Goal: Task Accomplishment & Management: Manage account settings

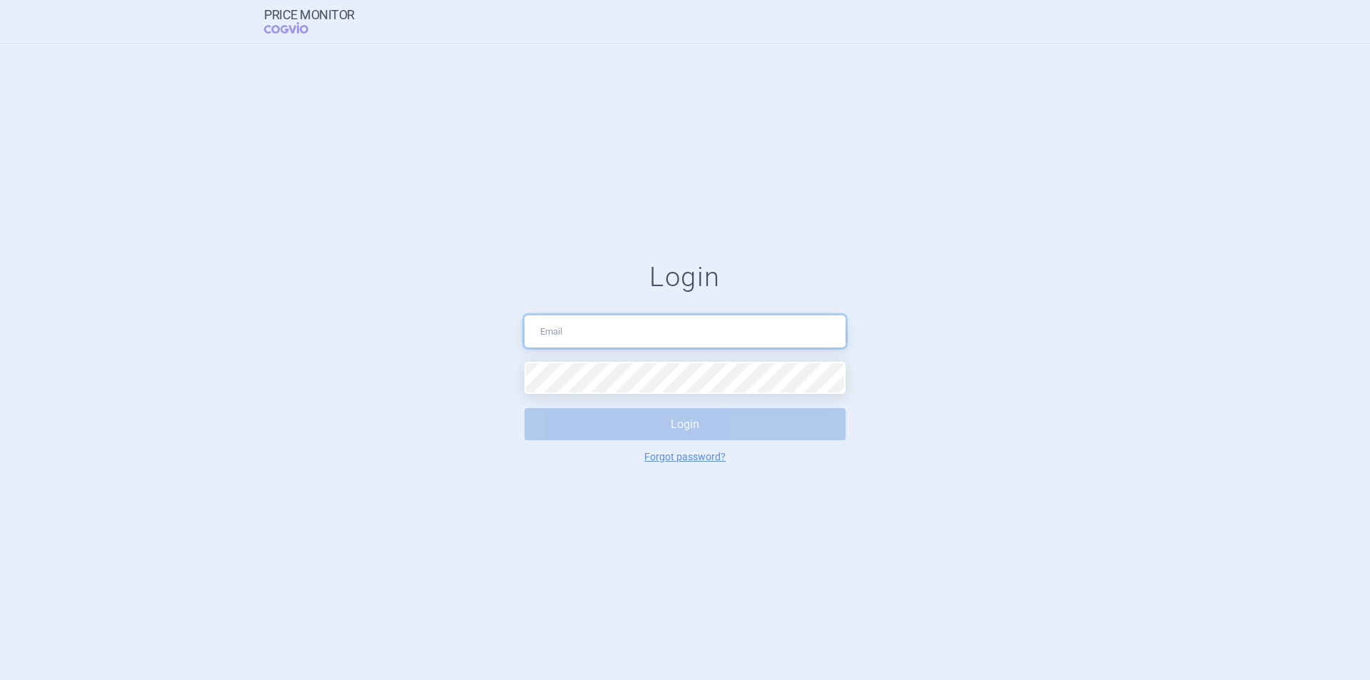
click at [693, 342] on input "text" at bounding box center [685, 331] width 321 height 32
type input "aplikace.ocul1@vzp.cz"
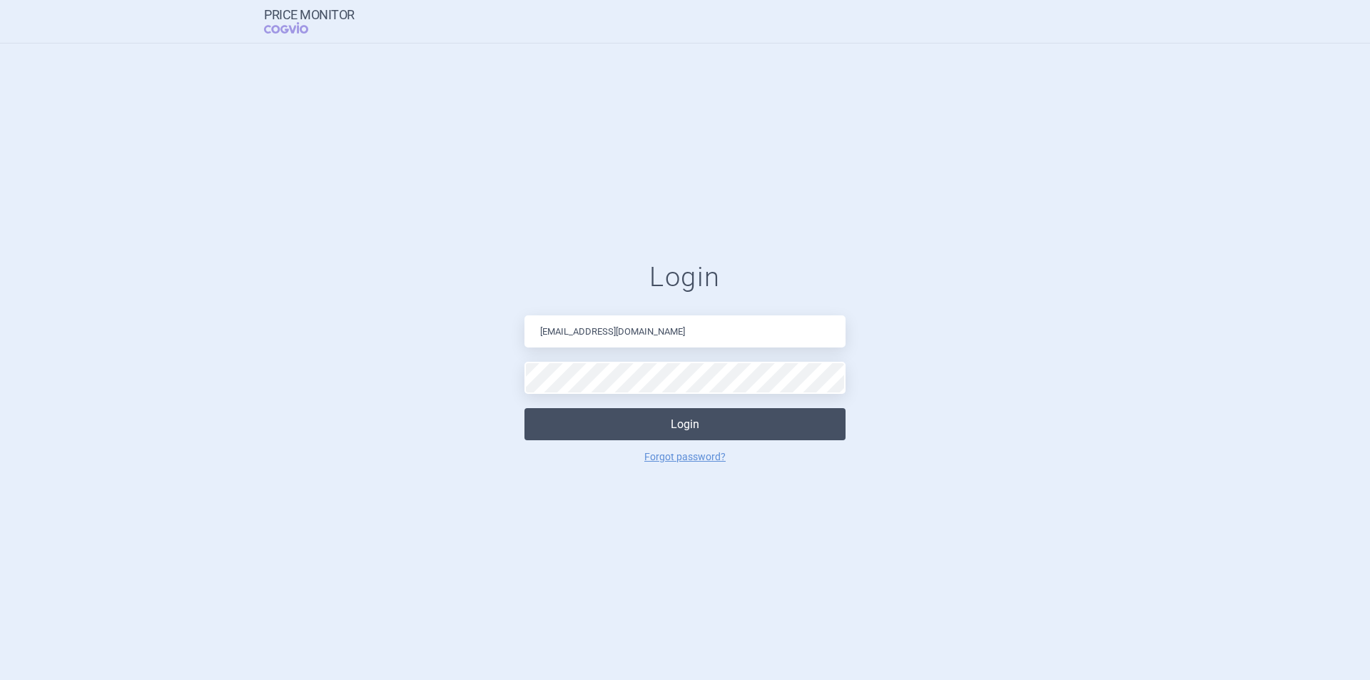
click at [639, 436] on button "Login" at bounding box center [685, 424] width 321 height 32
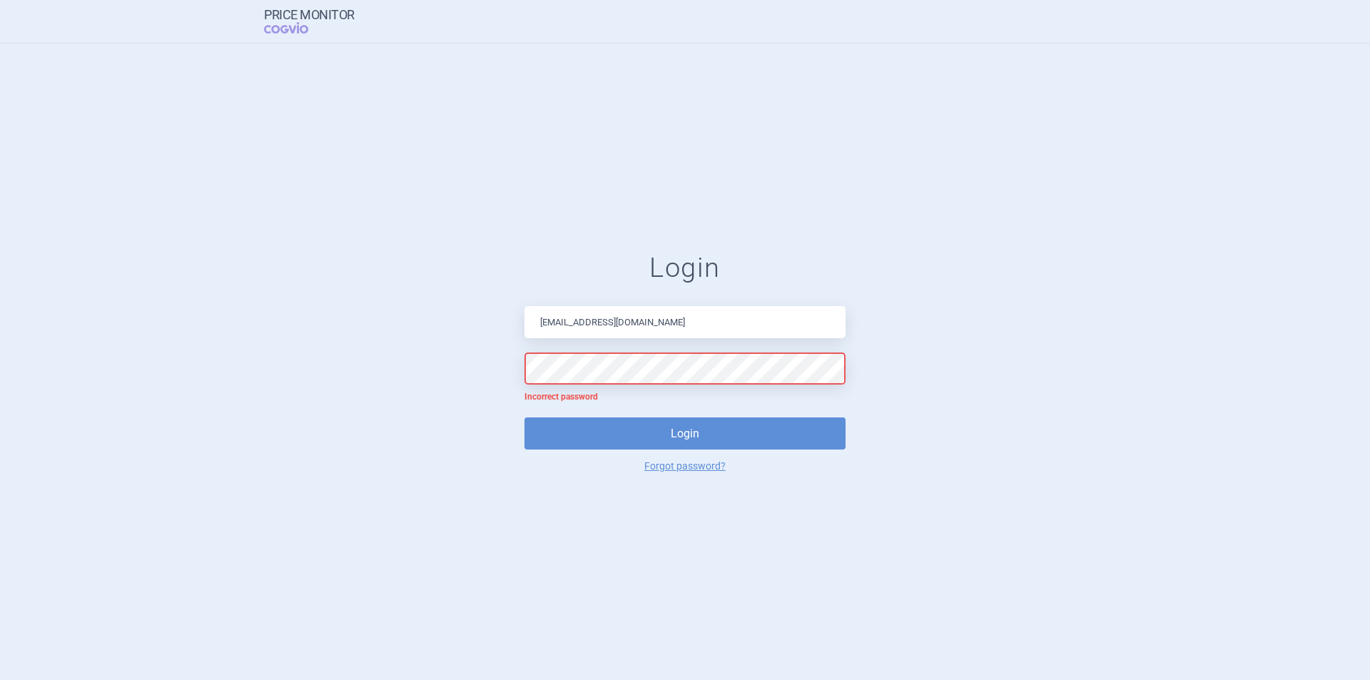
click at [562, 389] on div "Login aplikace.ocul1@vzp.cz Incorrect password Login Forgot password?" at bounding box center [685, 361] width 321 height 219
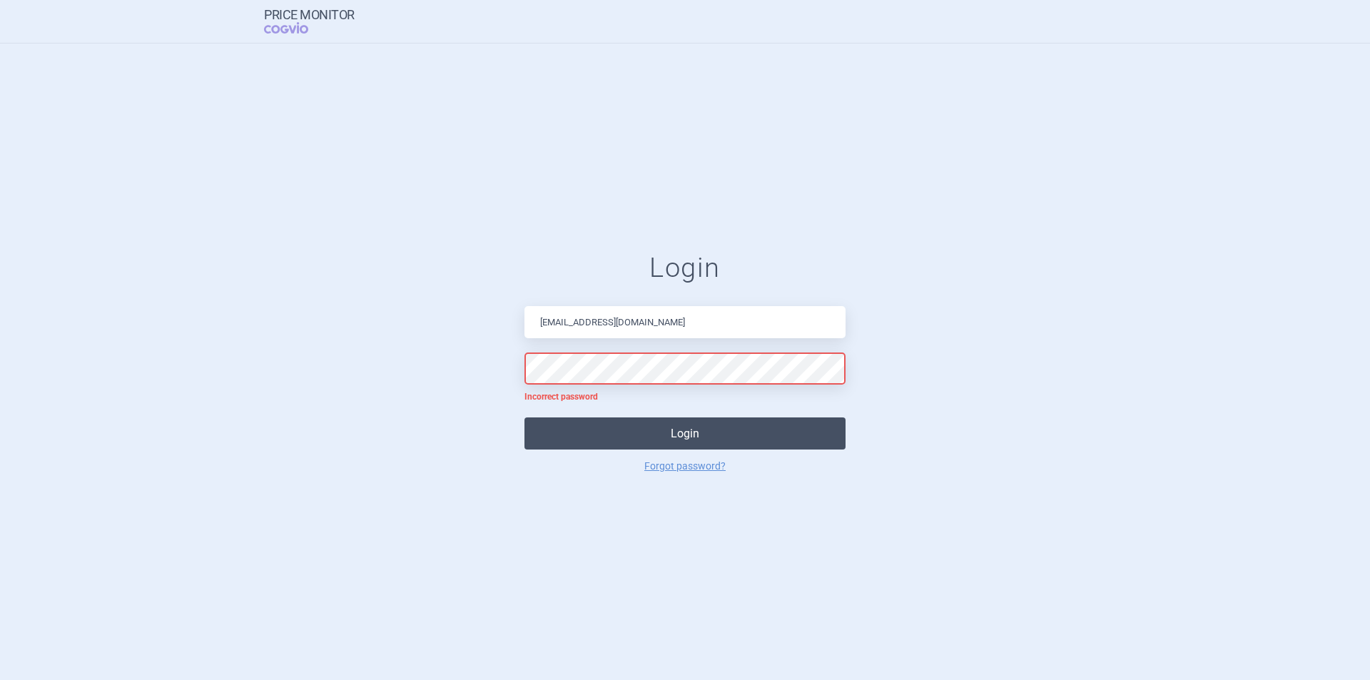
click at [584, 442] on button "Login" at bounding box center [685, 433] width 321 height 32
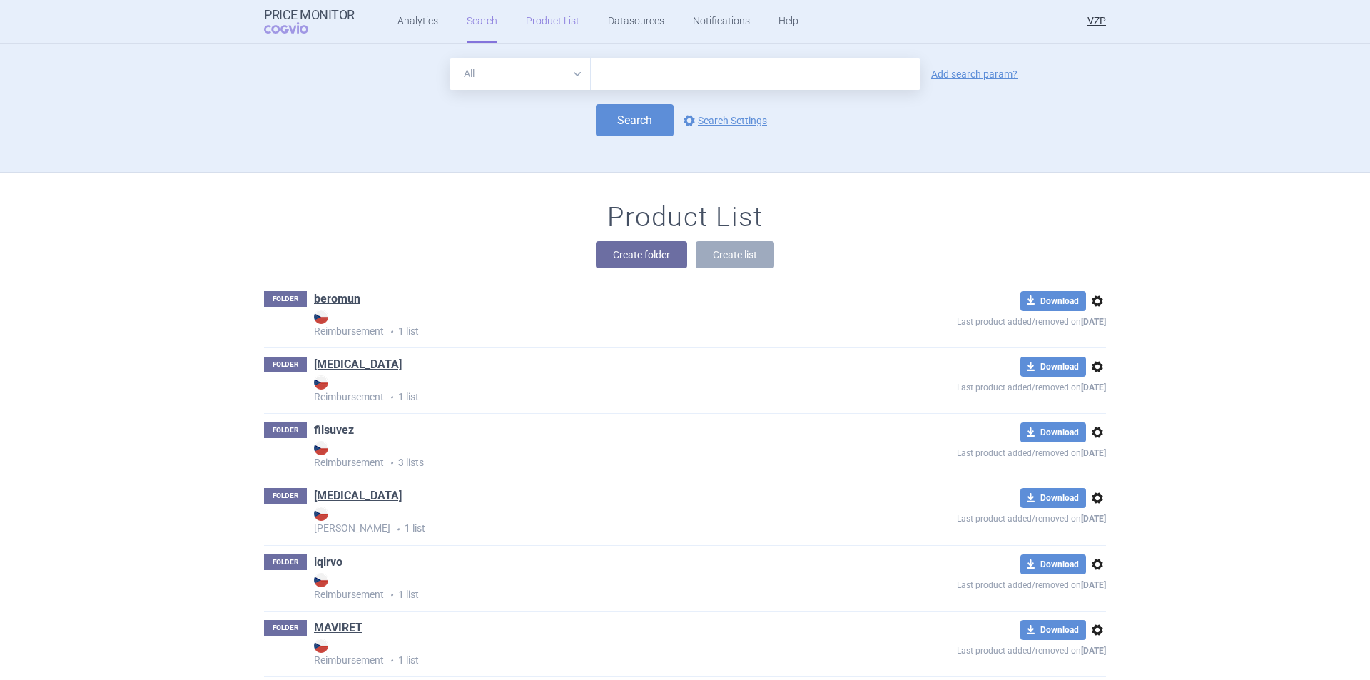
click at [556, 25] on link "Product List" at bounding box center [553, 21] width 54 height 43
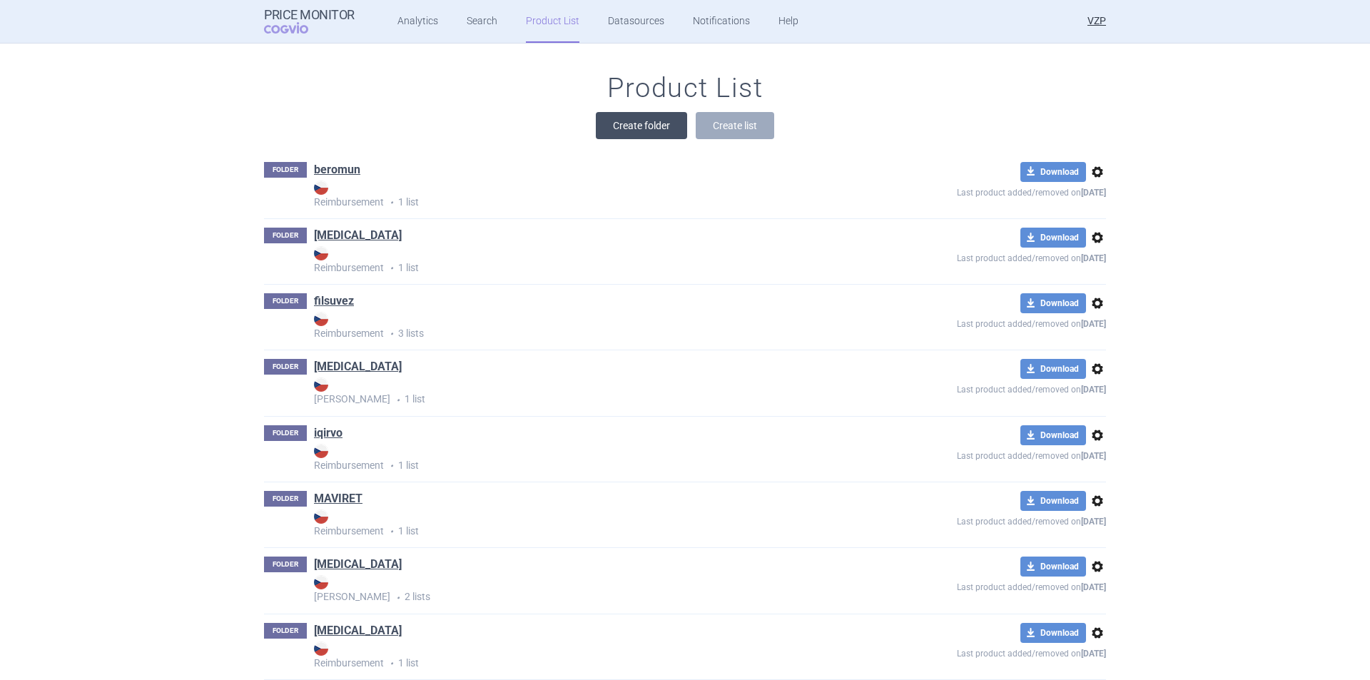
click at [645, 131] on button "Create folder" at bounding box center [641, 125] width 91 height 27
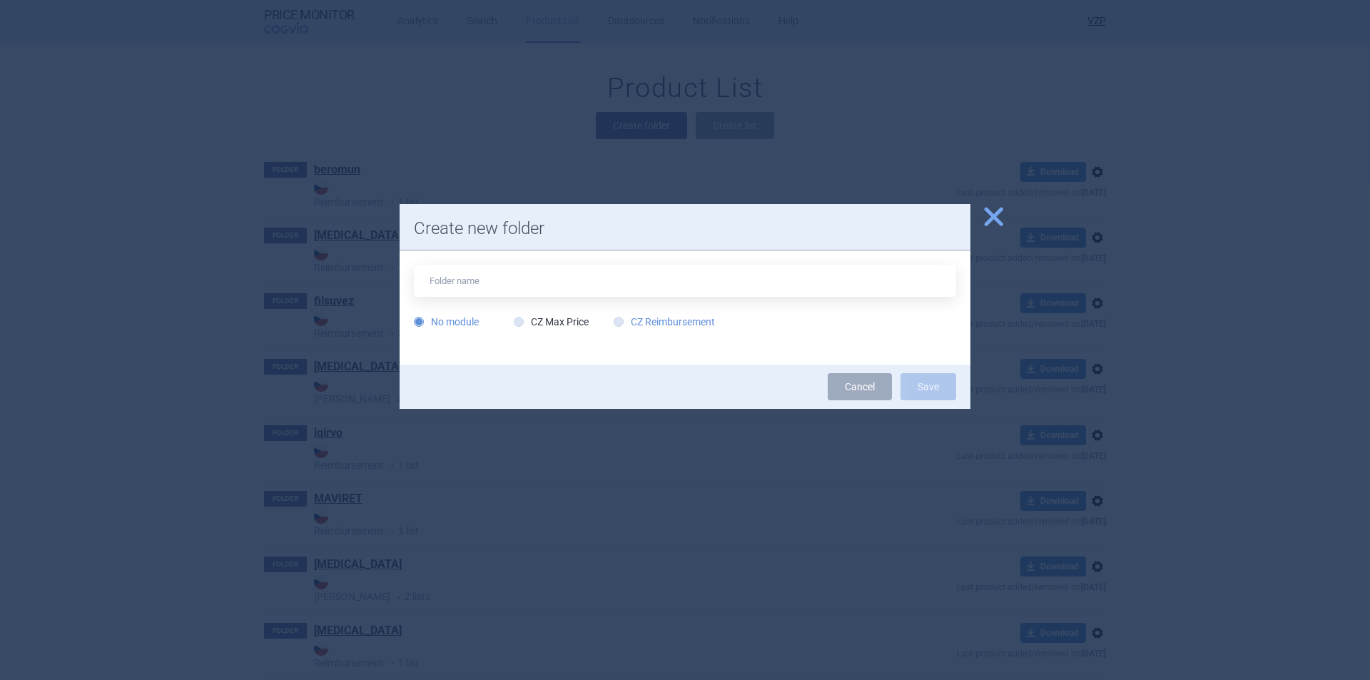
click at [654, 319] on label "CZ Reimbursement" at bounding box center [664, 322] width 101 height 14
click at [629, 319] on input "CZ Reimbursement" at bounding box center [621, 322] width 14 height 14
radio input "true"
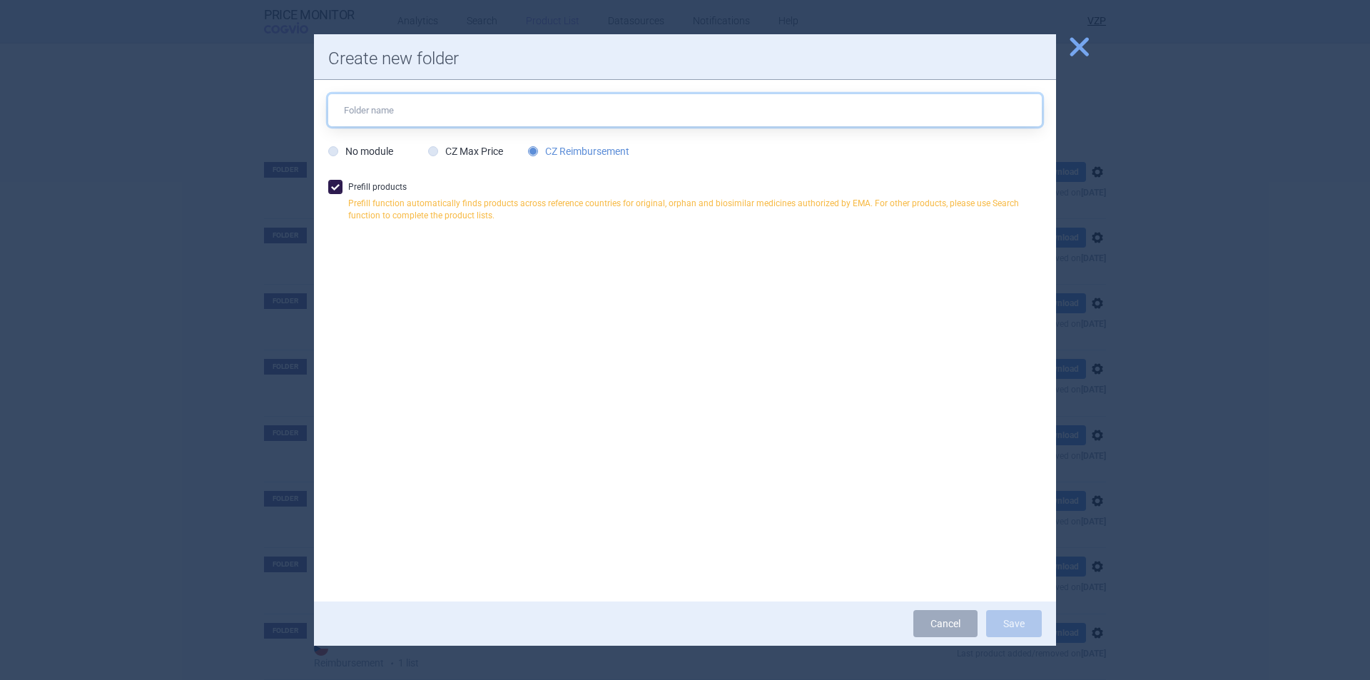
click at [552, 109] on input "text" at bounding box center [685, 110] width 714 height 32
type input "Forxiga"
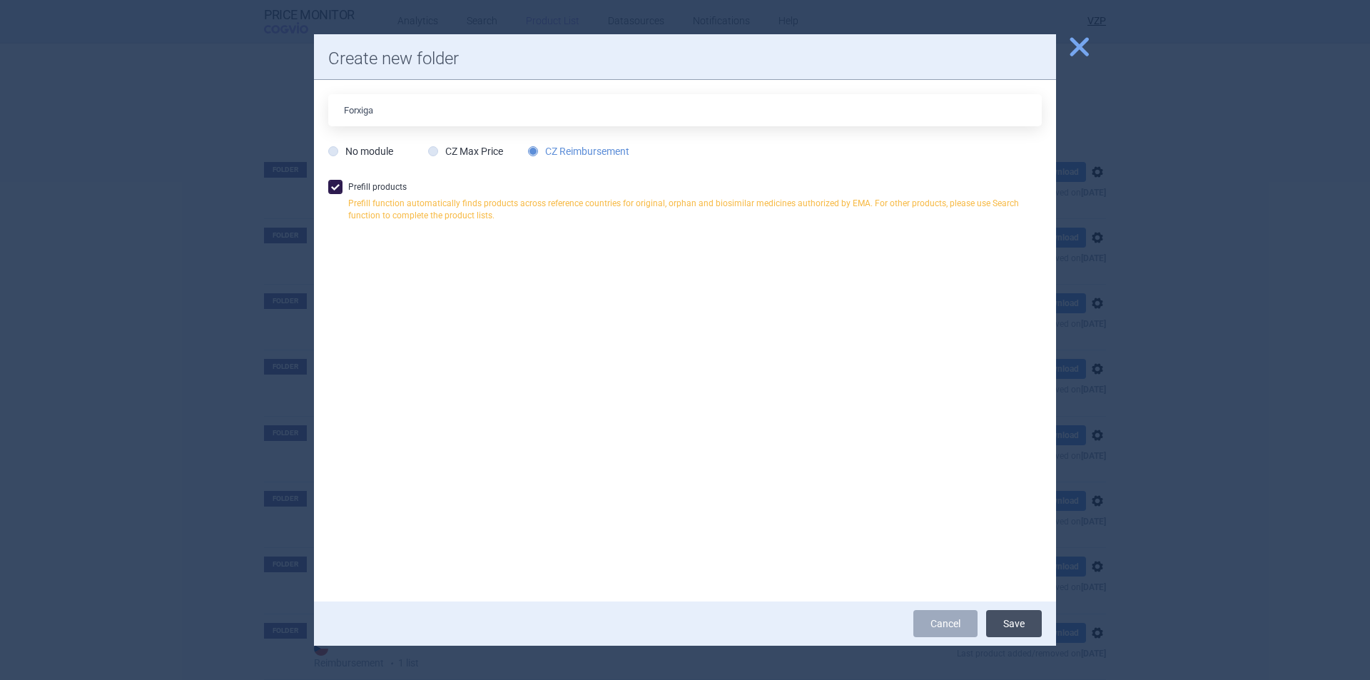
click at [1016, 624] on button "Save" at bounding box center [1014, 623] width 56 height 27
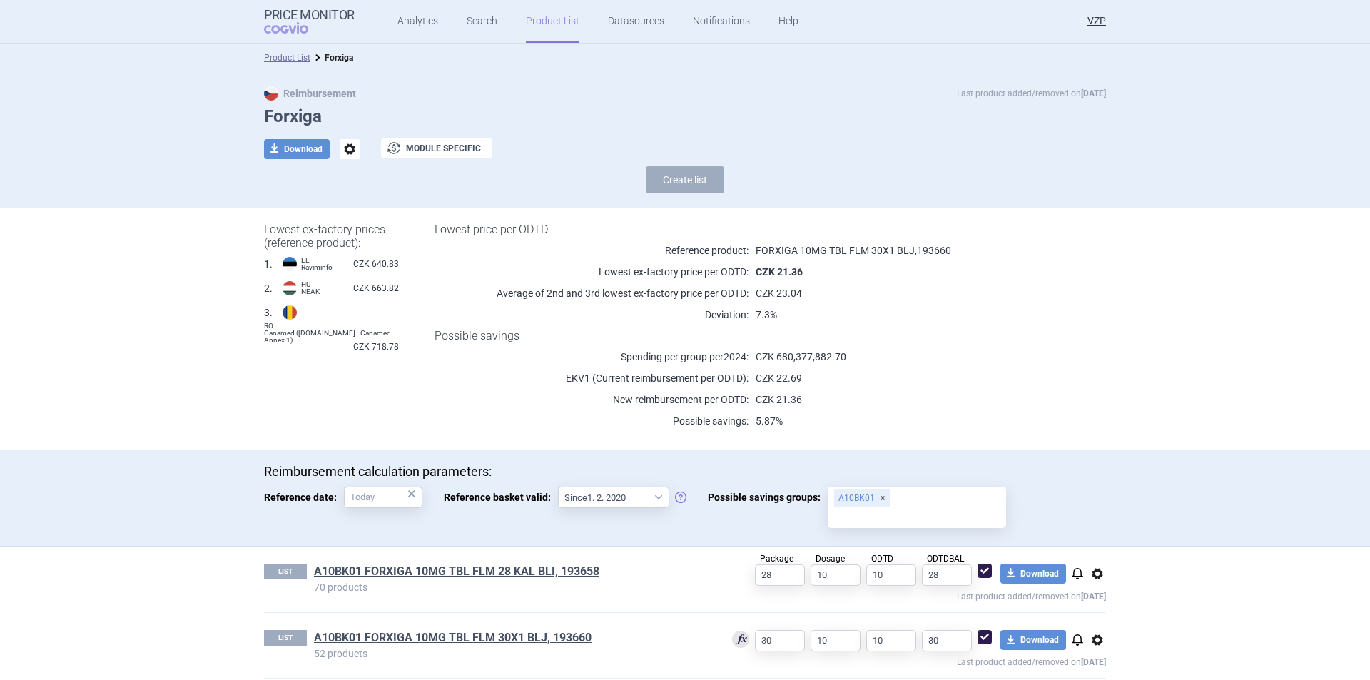
click at [545, 27] on link "Product List" at bounding box center [553, 21] width 54 height 43
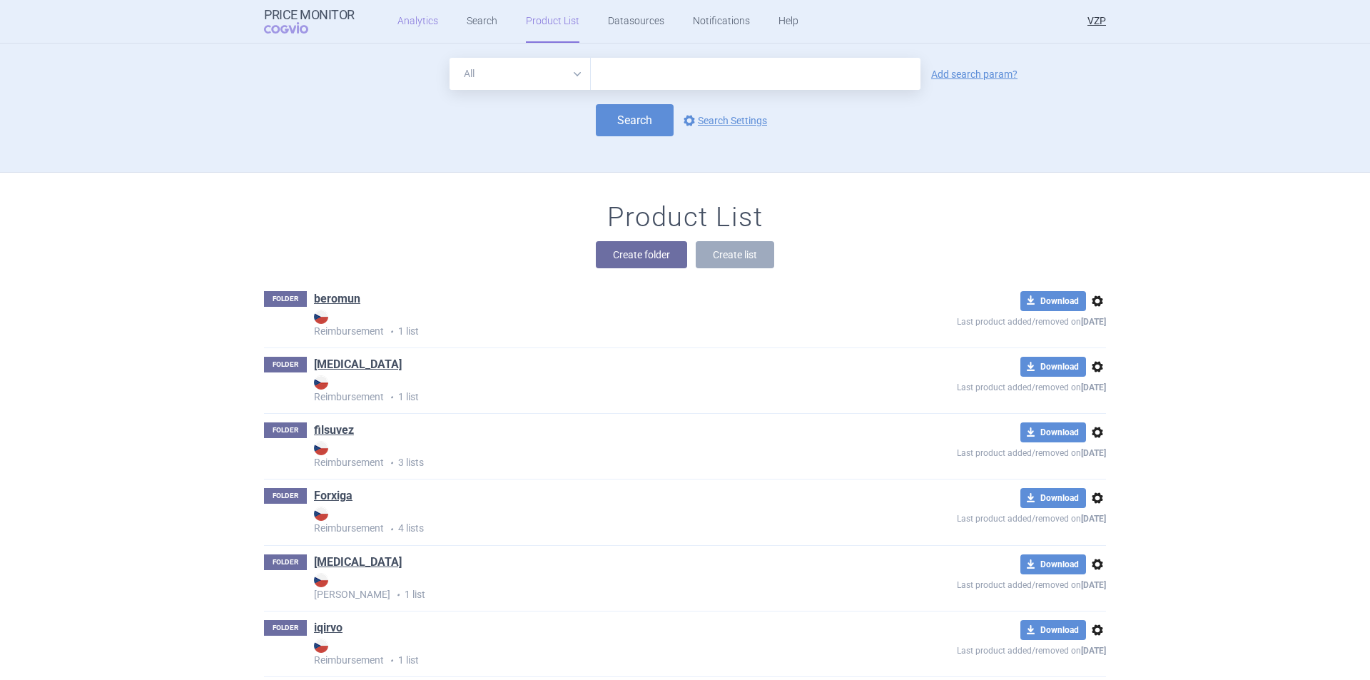
click at [424, 31] on link "Analytics" at bounding box center [417, 21] width 41 height 43
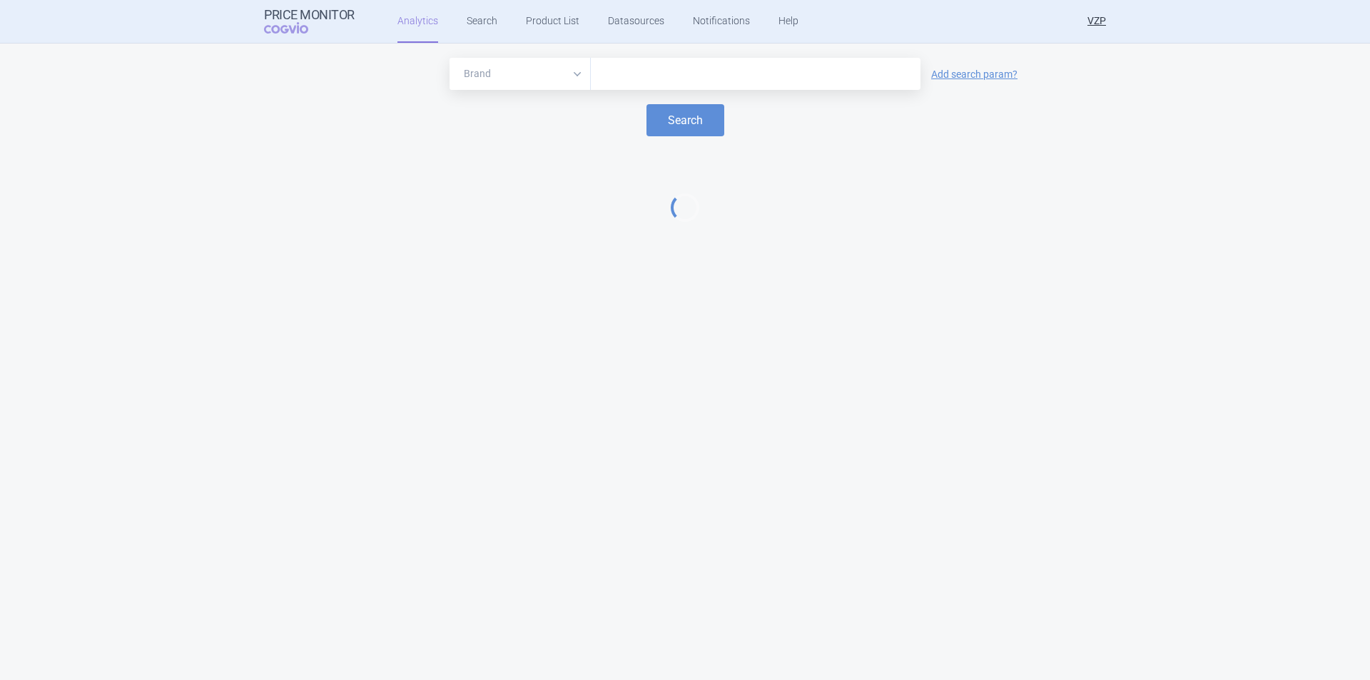
click at [697, 68] on input "text" at bounding box center [755, 74] width 315 height 19
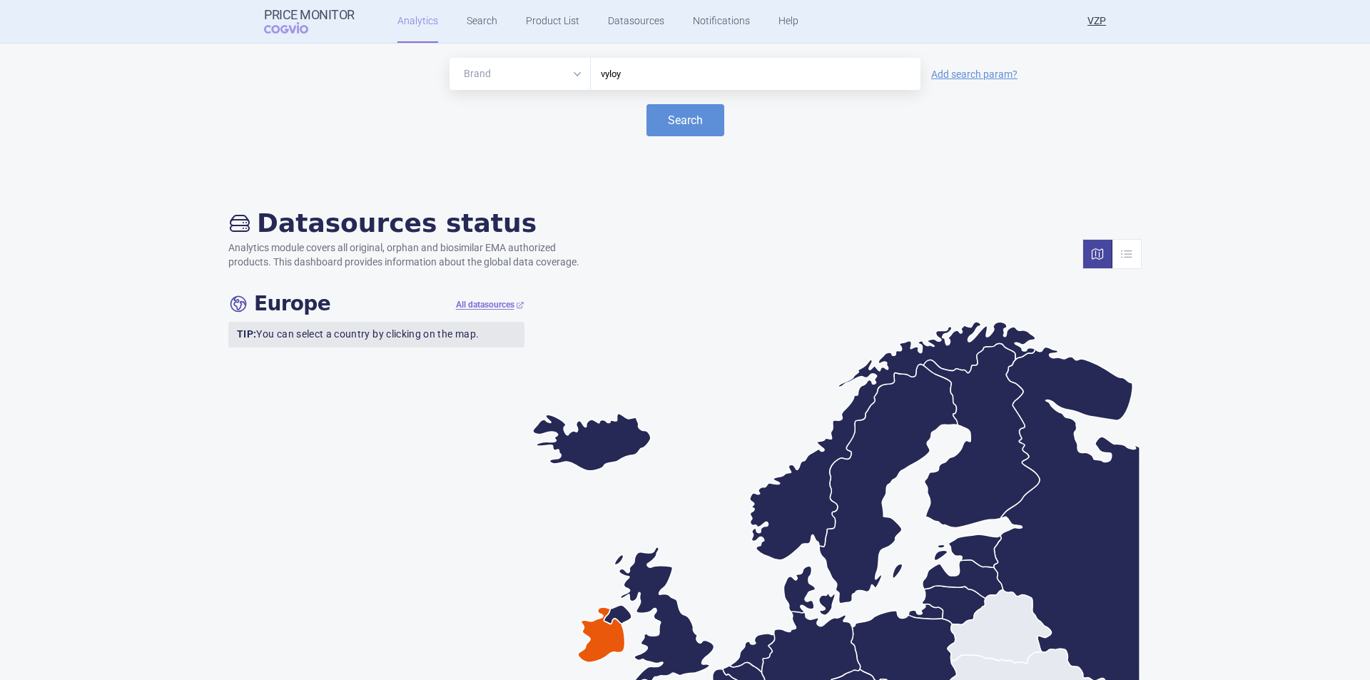
type input "vyloy"
click at [647, 104] on button "Search" at bounding box center [686, 120] width 78 height 32
click at [672, 128] on button "Search" at bounding box center [686, 120] width 78 height 32
click at [530, 15] on link "Product List" at bounding box center [553, 21] width 54 height 43
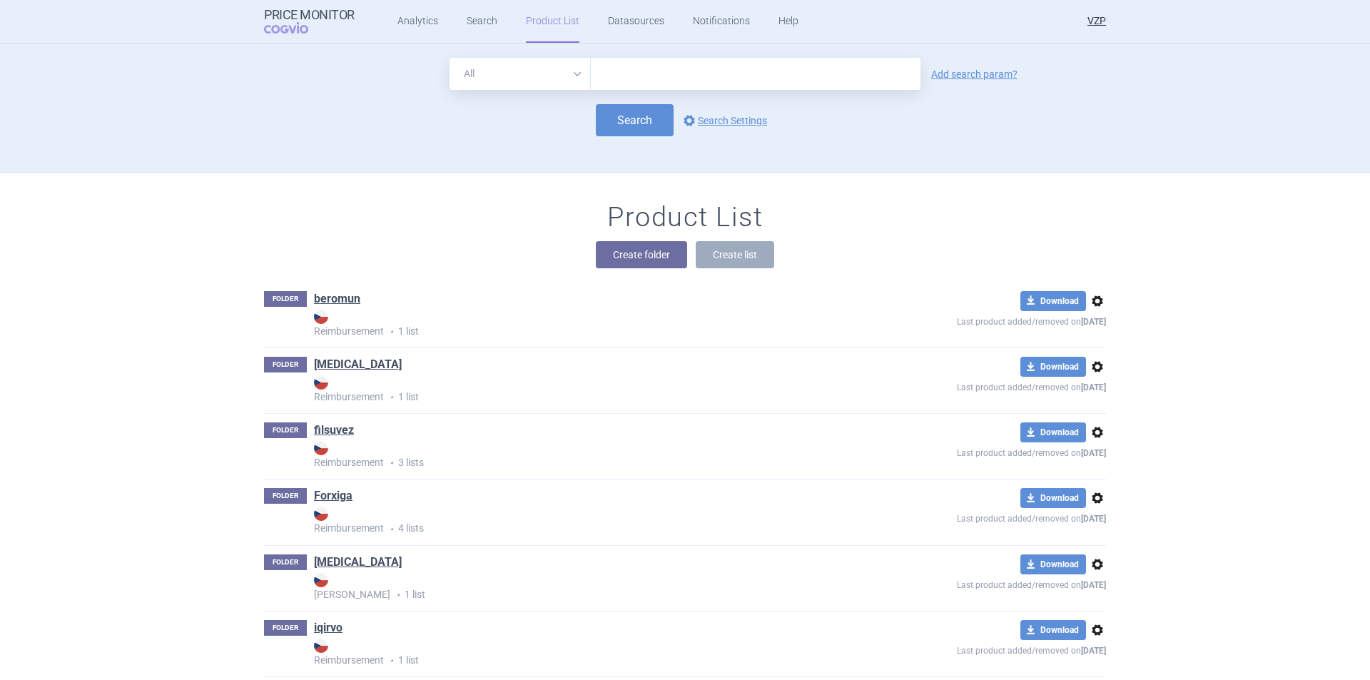
click at [650, 88] on input "text" at bounding box center [756, 74] width 330 height 32
type input "vyloy"
click button "Search" at bounding box center [635, 120] width 78 height 32
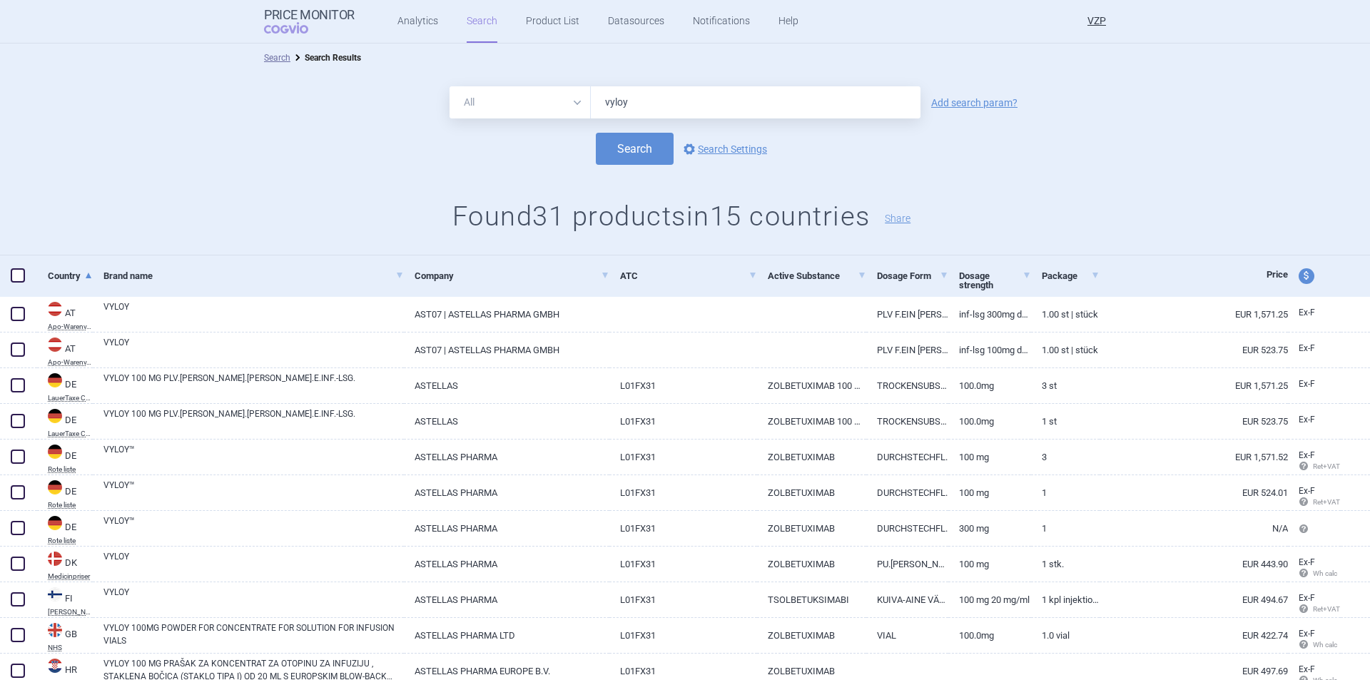
click at [1299, 275] on span "price and currency" at bounding box center [1307, 276] width 16 height 16
select select "ex-factory"
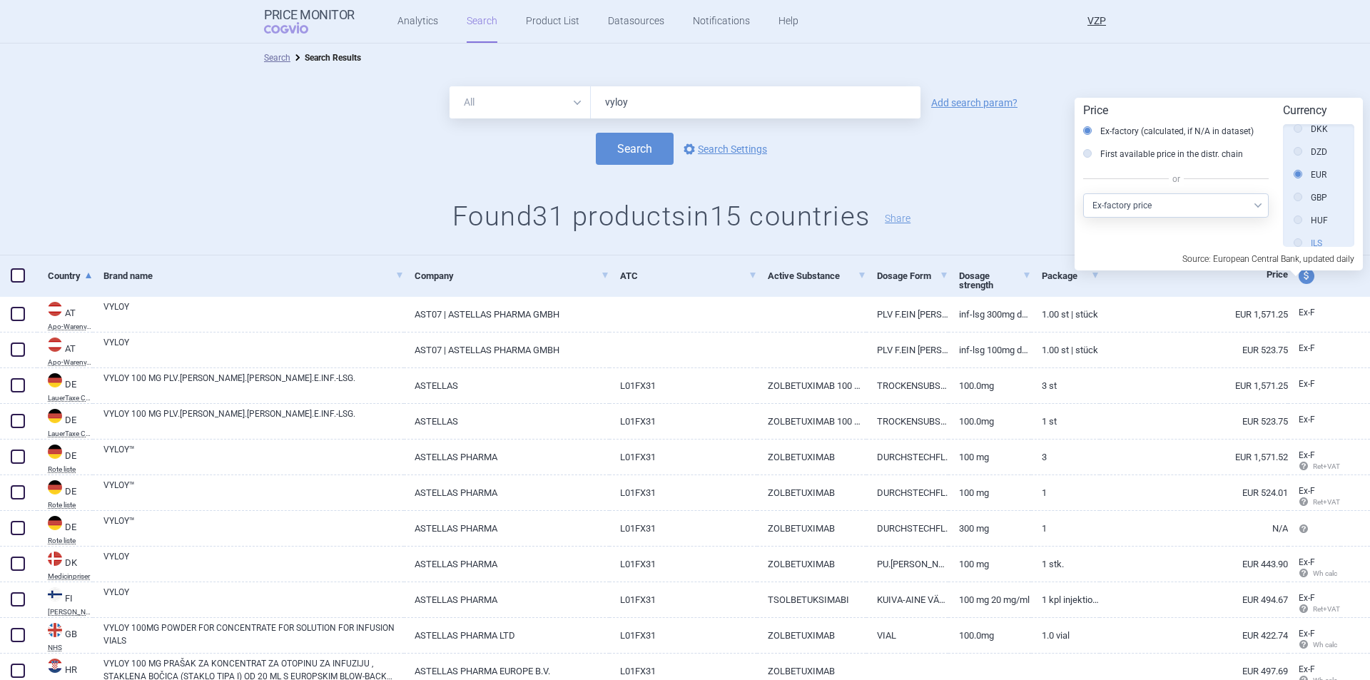
scroll to position [214, 0]
click at [1296, 175] on icon at bounding box center [1298, 177] width 9 height 9
click at [1296, 175] on input "CZK" at bounding box center [1302, 178] width 14 height 14
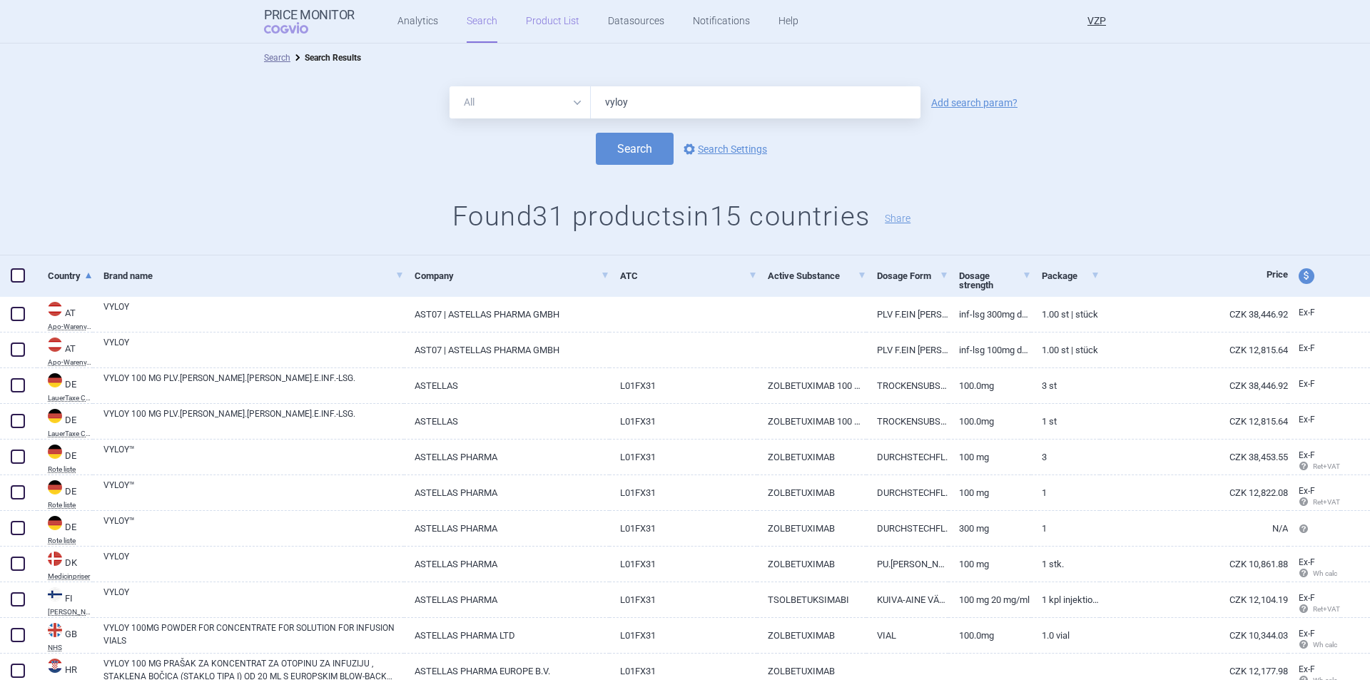
click at [564, 24] on link "Product List" at bounding box center [553, 21] width 54 height 43
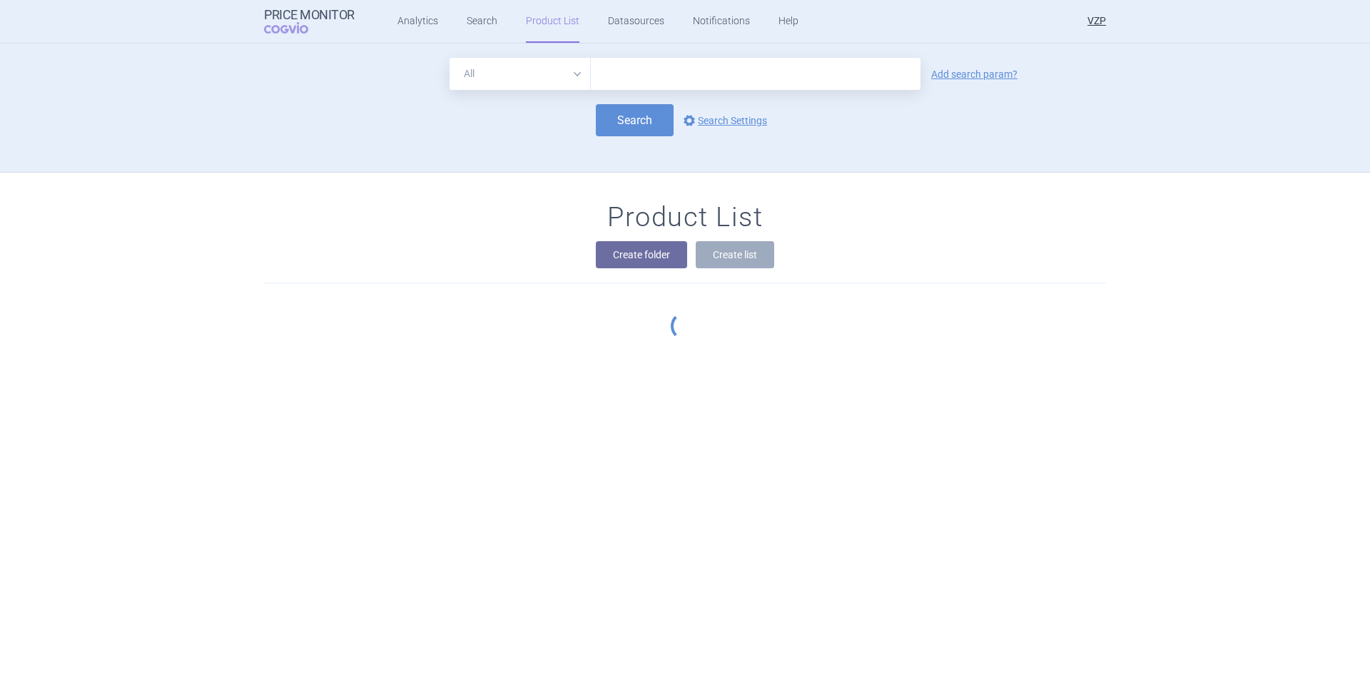
scroll to position [129, 0]
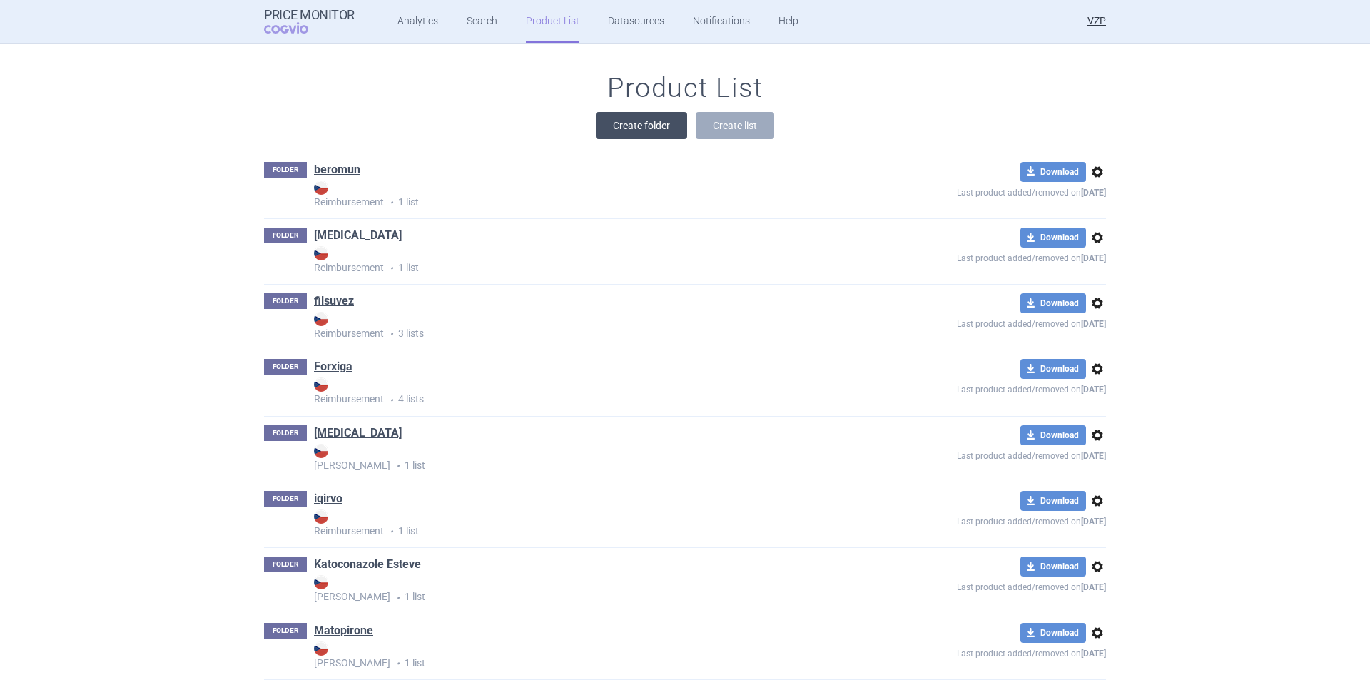
click at [611, 131] on button "Create folder" at bounding box center [641, 125] width 91 height 27
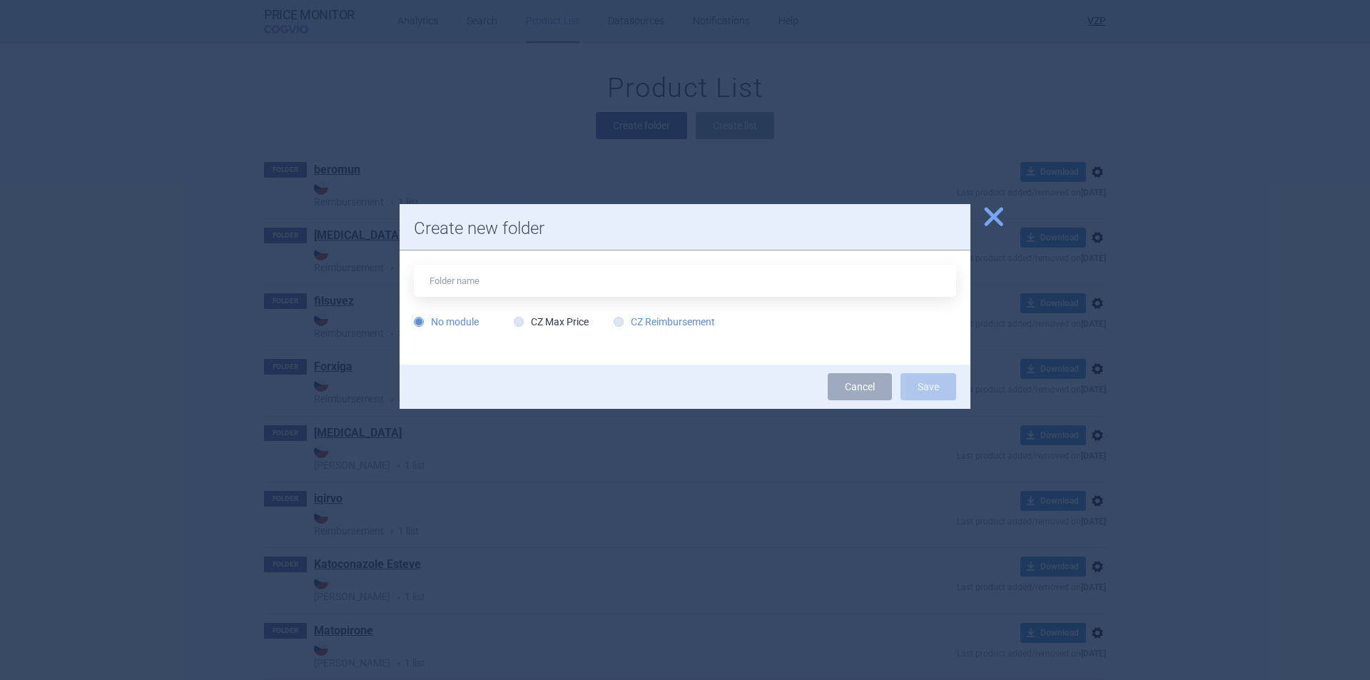
click at [614, 325] on label "CZ Reimbursement" at bounding box center [664, 322] width 101 height 14
click at [614, 325] on input "CZ Reimbursement" at bounding box center [621, 322] width 14 height 14
radio input "true"
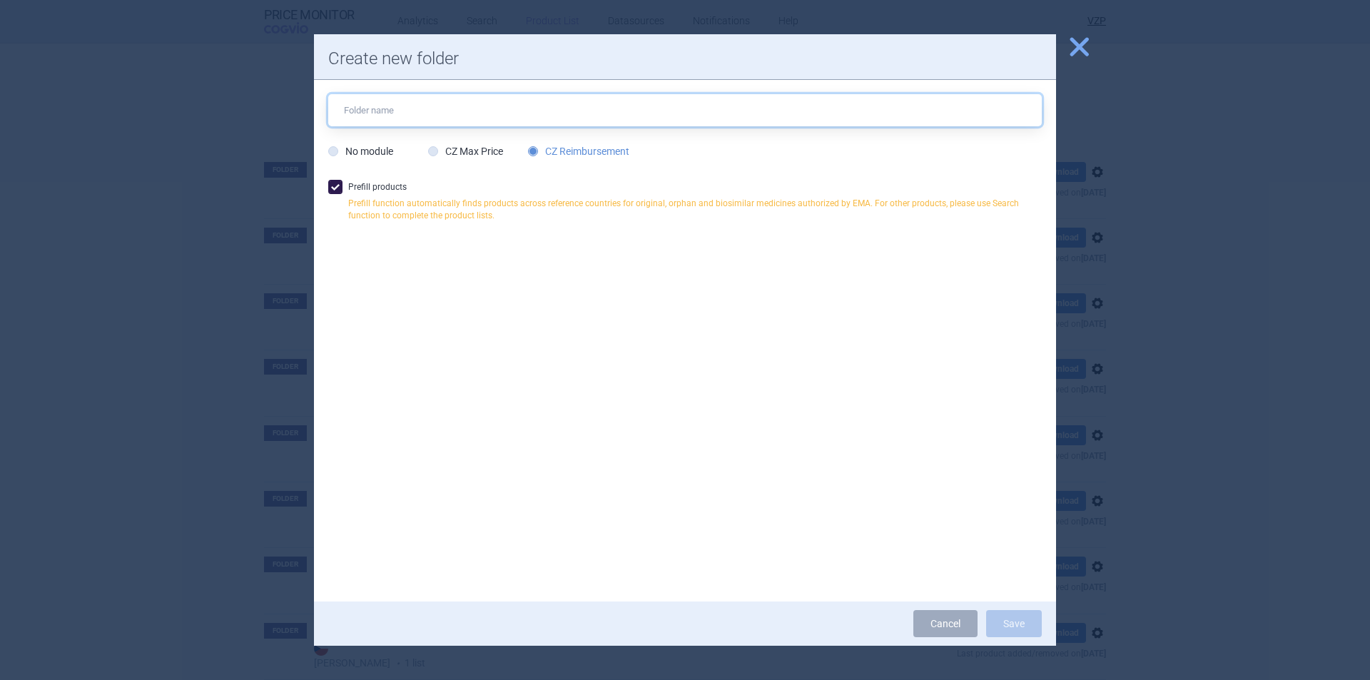
click at [514, 115] on input "text" at bounding box center [685, 110] width 714 height 32
click at [1073, 46] on span "close" at bounding box center [1079, 46] width 25 height 25
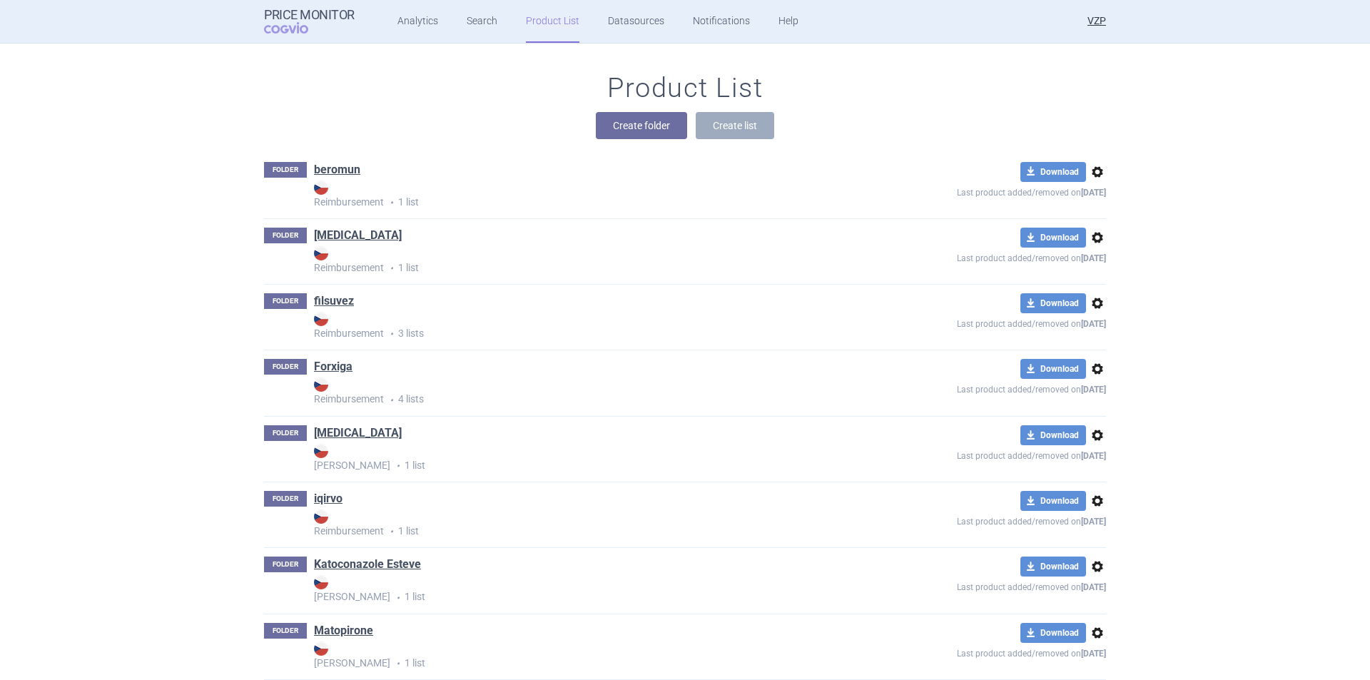
scroll to position [0, 0]
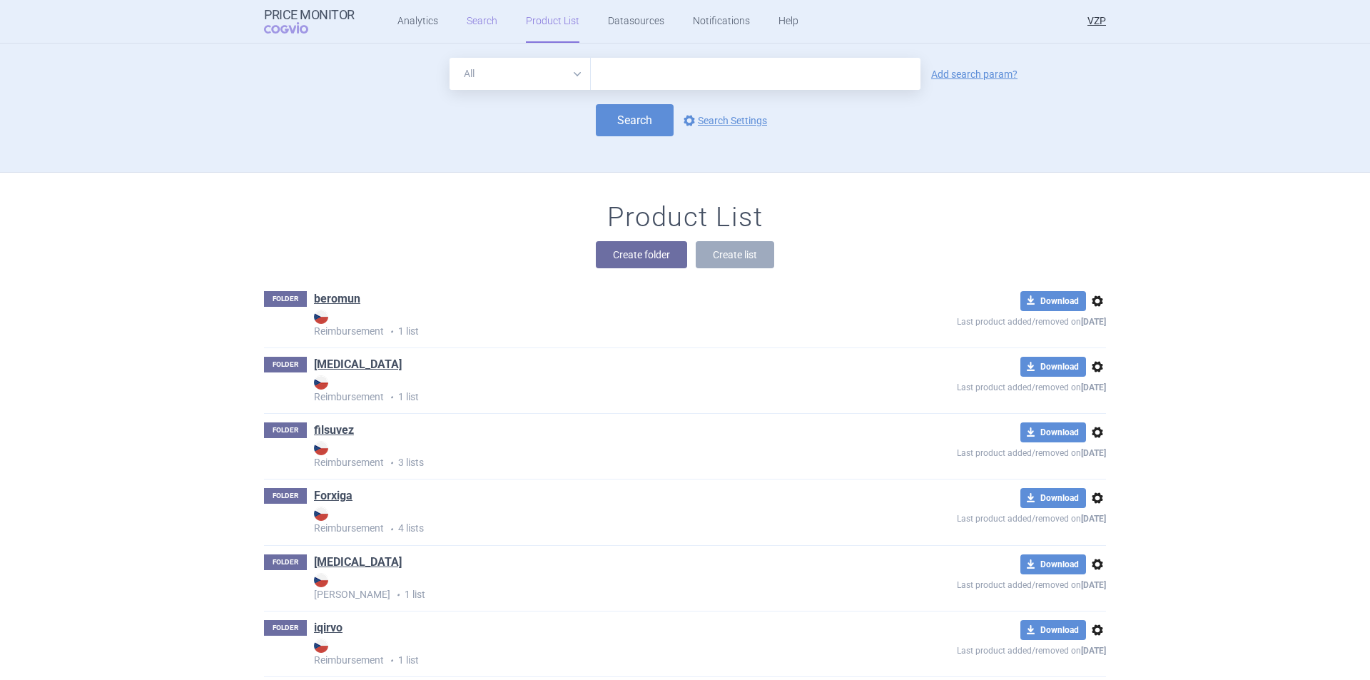
drag, startPoint x: 467, startPoint y: 26, endPoint x: 522, endPoint y: 64, distance: 66.7
click at [467, 27] on link "Search" at bounding box center [482, 21] width 31 height 43
click at [621, 76] on input "text" at bounding box center [756, 74] width 330 height 32
drag, startPoint x: 642, startPoint y: 86, endPoint x: 651, endPoint y: 88, distance: 8.8
click at [642, 86] on input "text" at bounding box center [756, 74] width 330 height 32
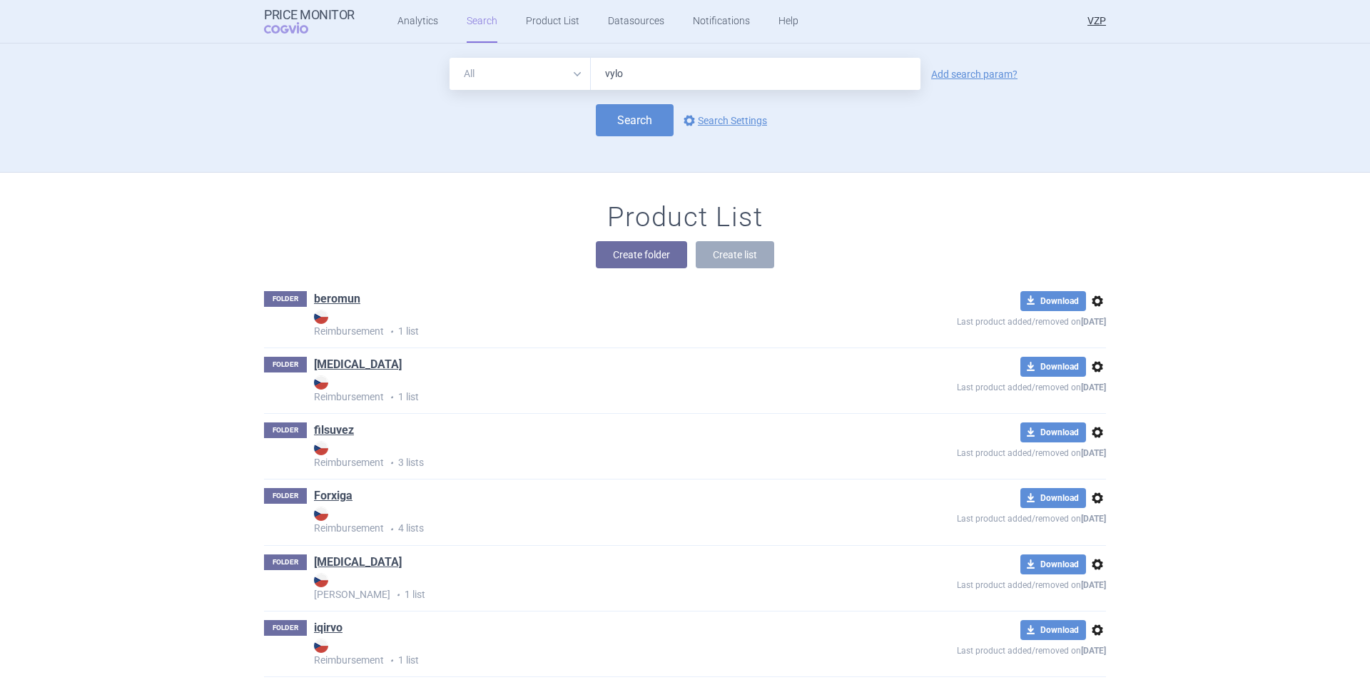
type input "vyloy"
click button "Search" at bounding box center [635, 120] width 78 height 32
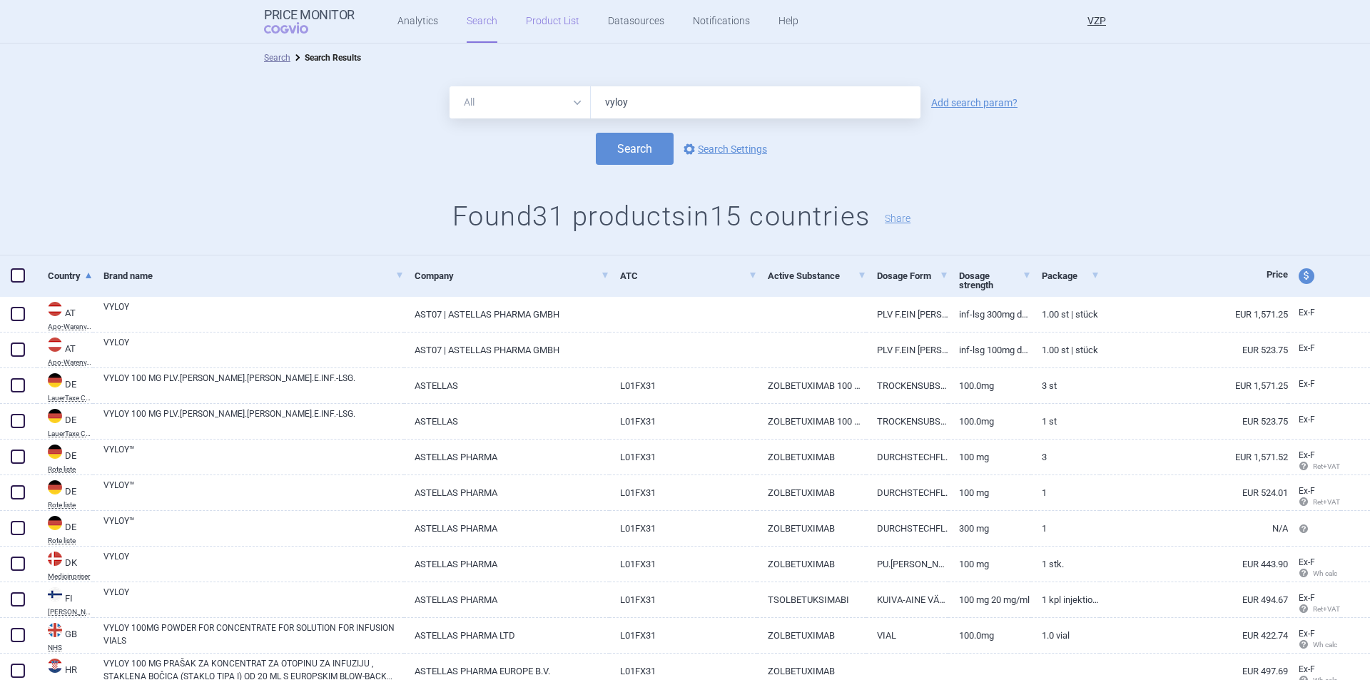
click at [544, 19] on link "Product List" at bounding box center [553, 21] width 54 height 43
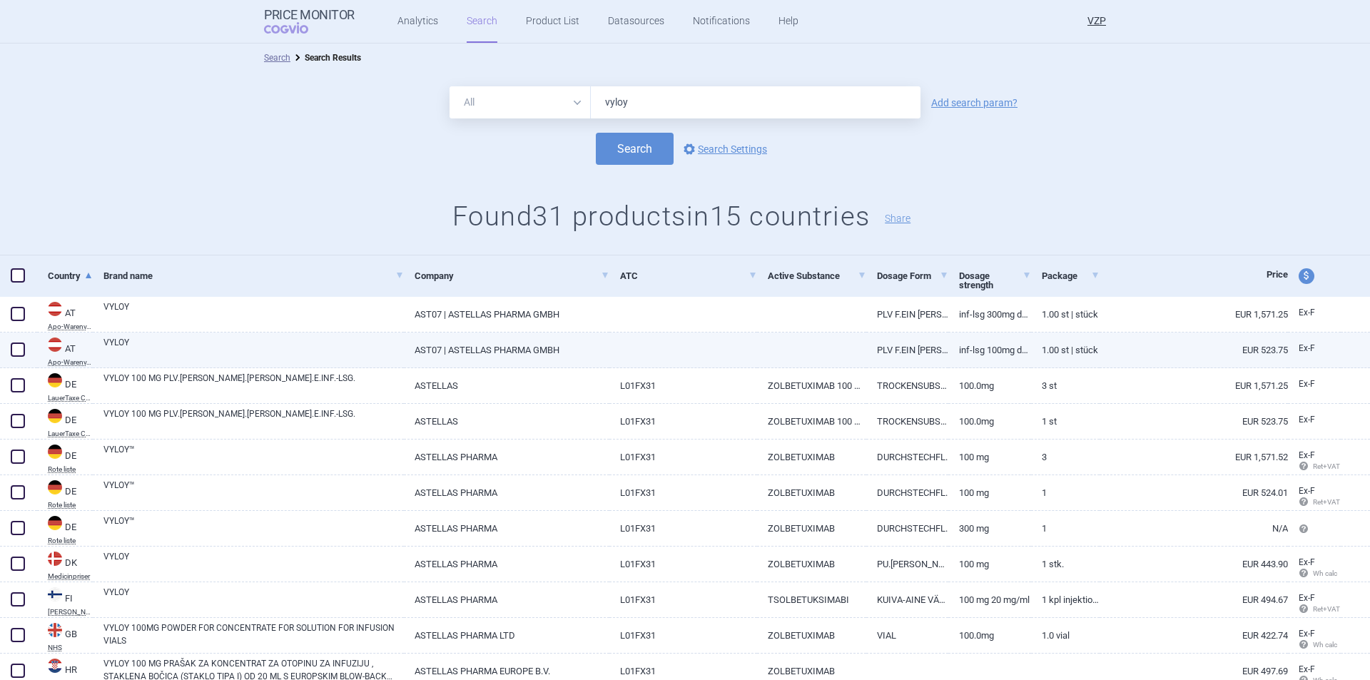
click at [18, 348] on span at bounding box center [18, 350] width 14 height 14
checkbox input "true"
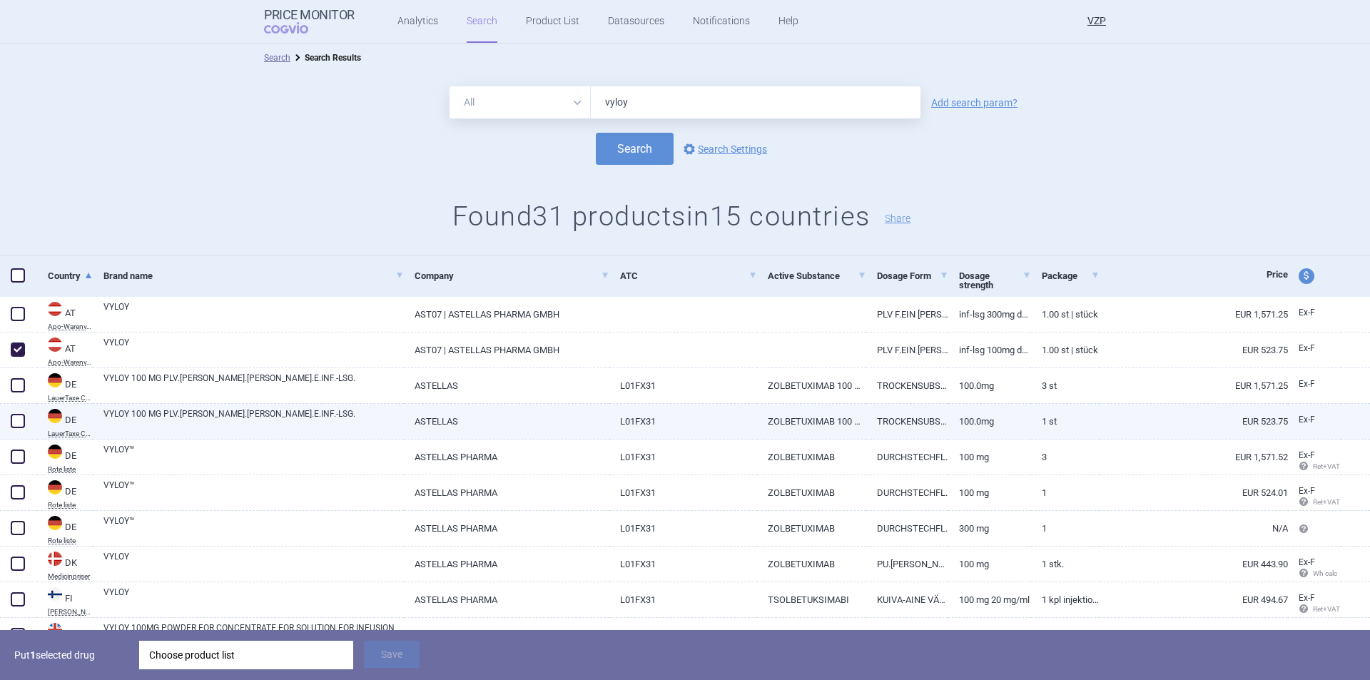
click at [15, 425] on span at bounding box center [18, 421] width 14 height 14
checkbox input "true"
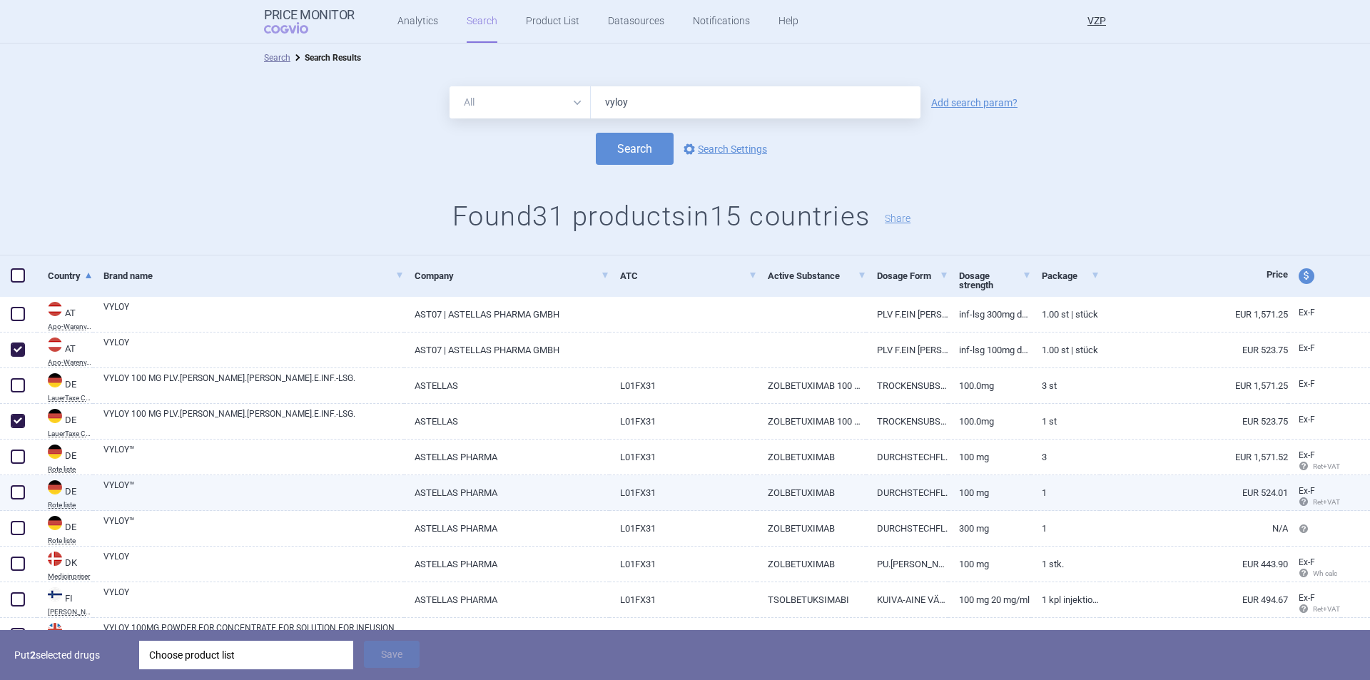
click at [19, 491] on span at bounding box center [18, 492] width 14 height 14
checkbox input "true"
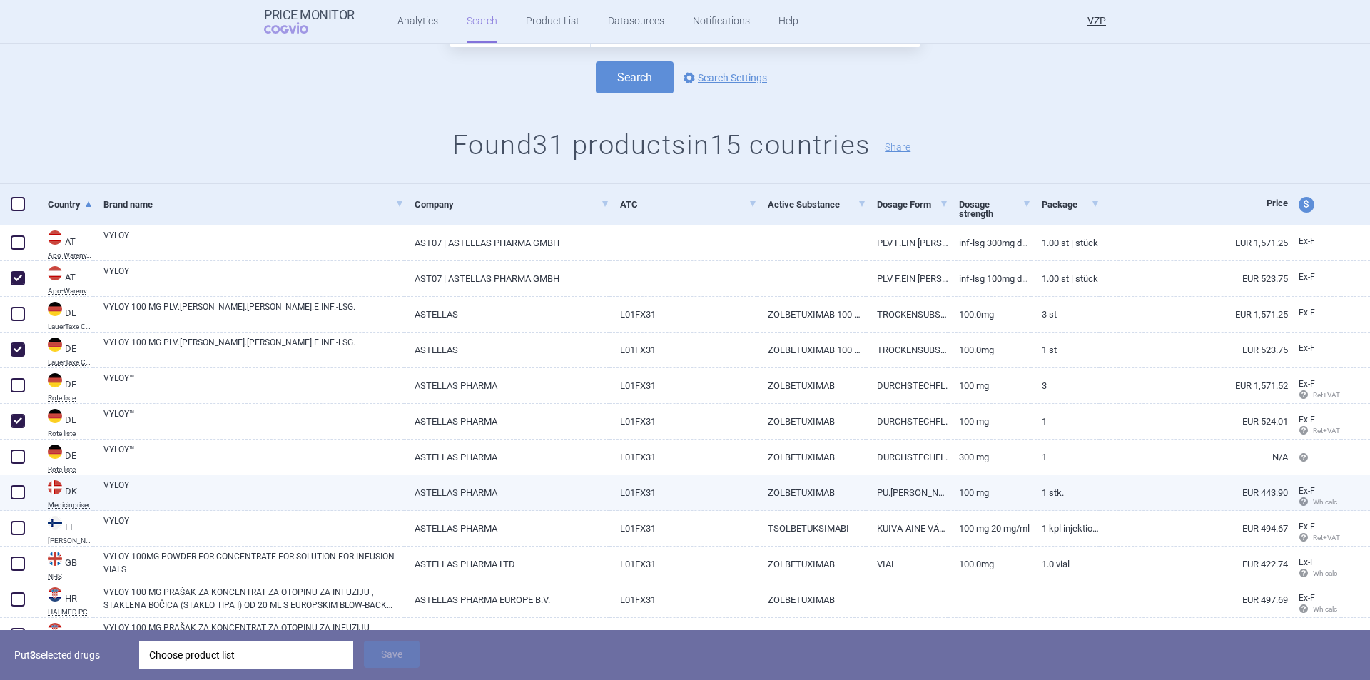
click at [11, 495] on span at bounding box center [18, 492] width 14 height 14
checkbox input "true"
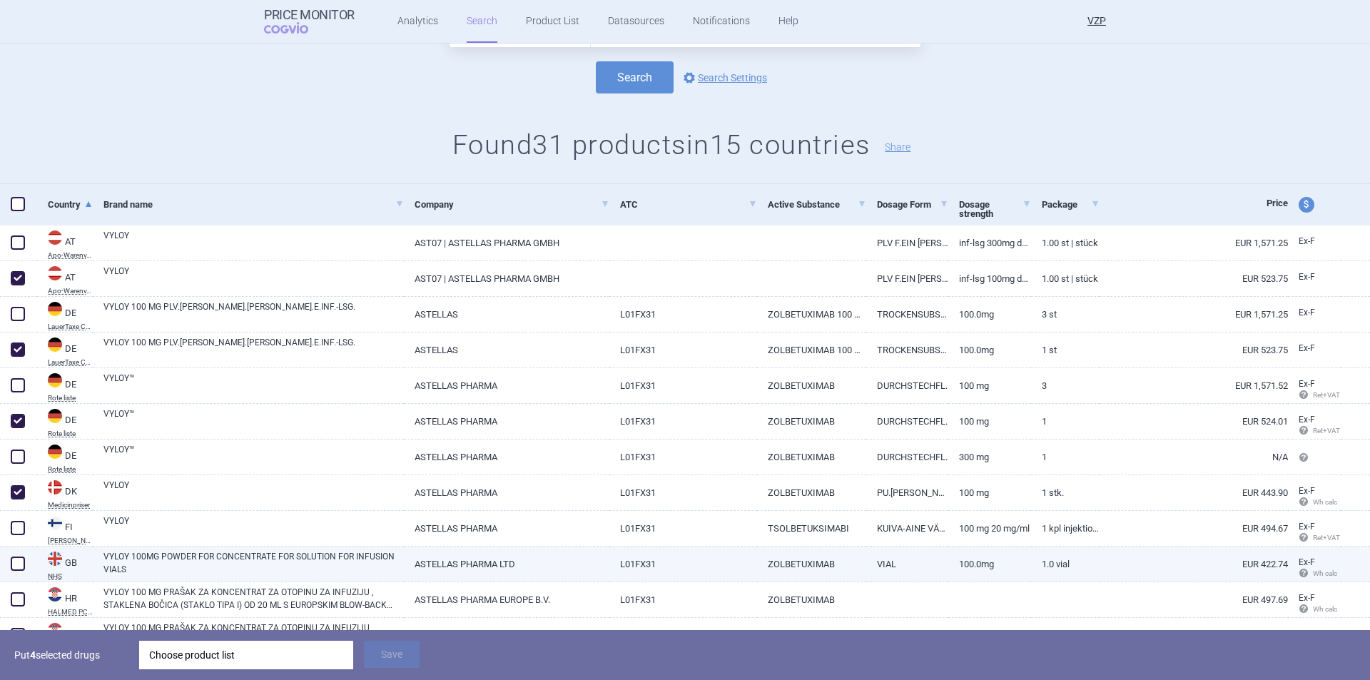
click at [16, 561] on span at bounding box center [18, 564] width 14 height 14
checkbox input "true"
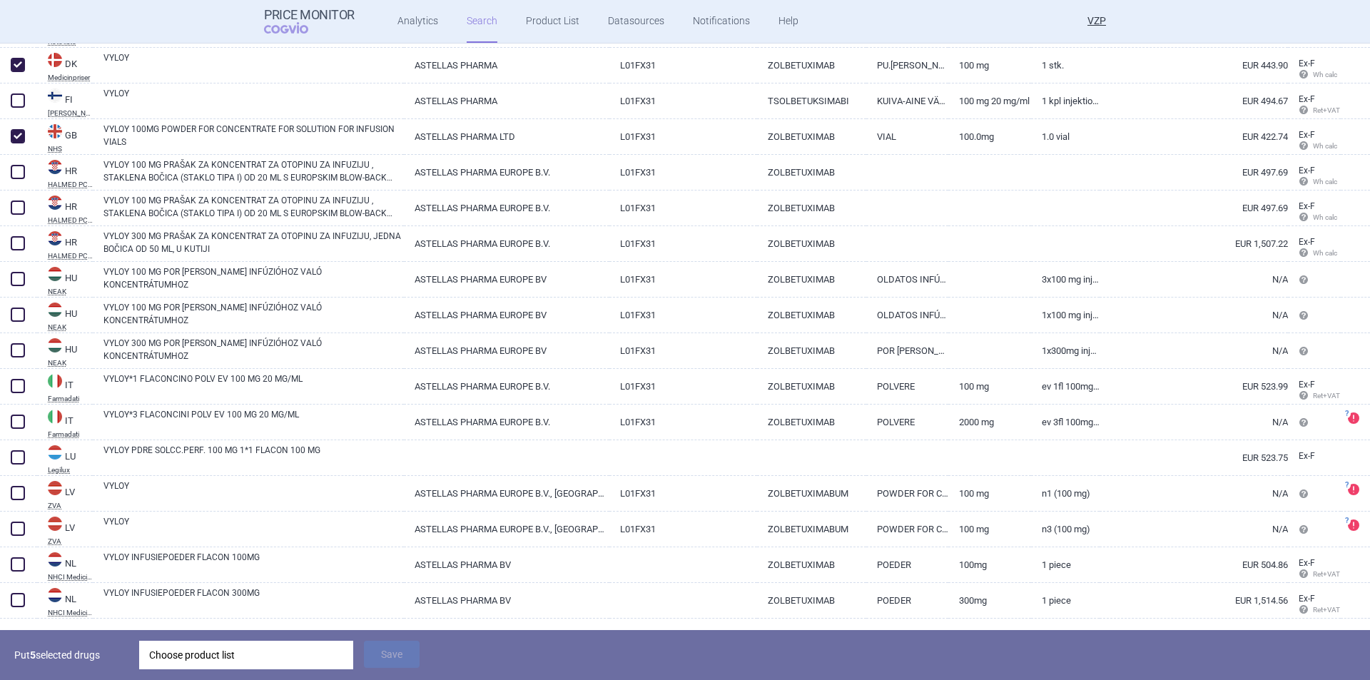
scroll to position [500, 0]
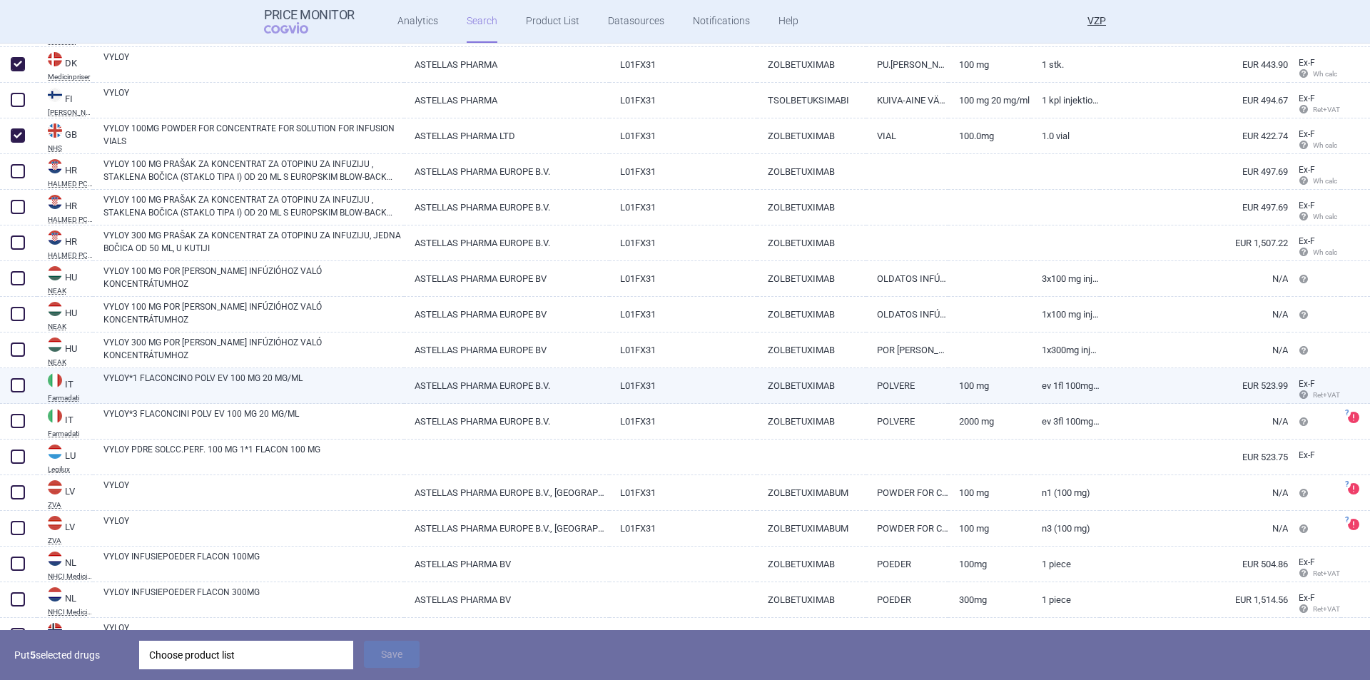
click at [16, 389] on span at bounding box center [18, 385] width 14 height 14
checkbox input "true"
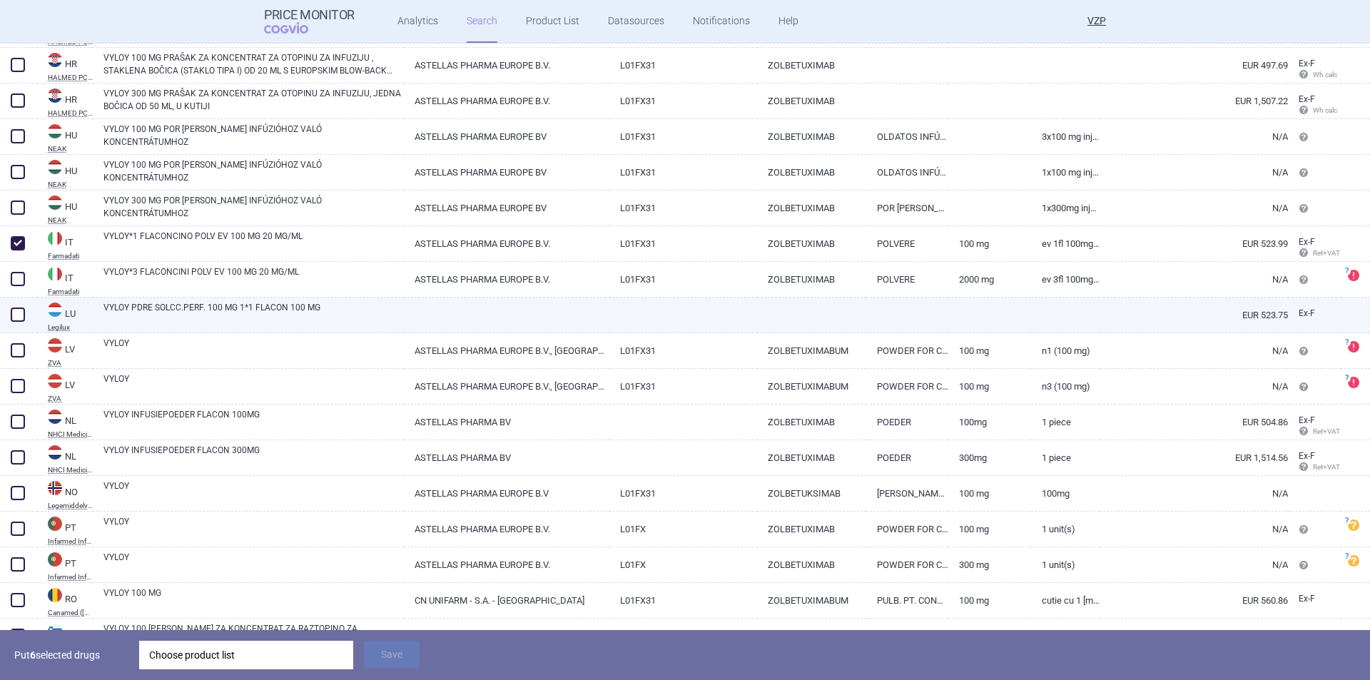
scroll to position [642, 0]
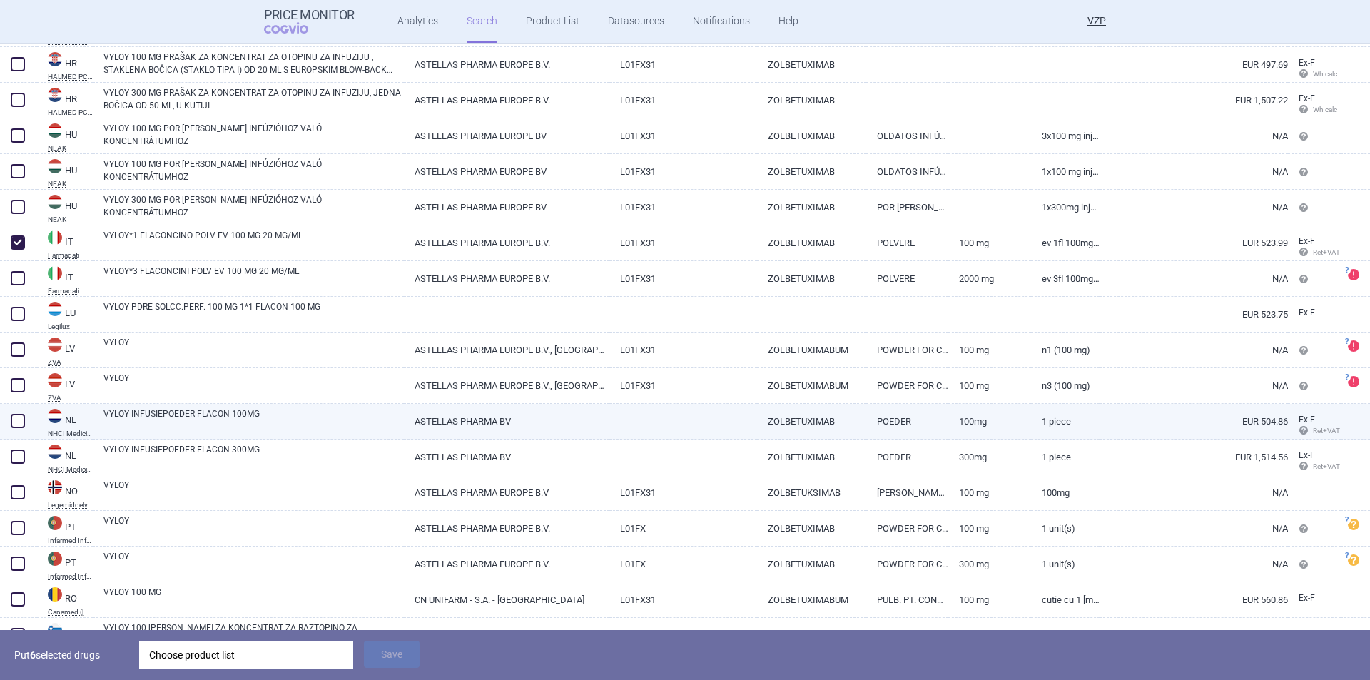
click at [17, 417] on span at bounding box center [18, 421] width 14 height 14
checkbox input "true"
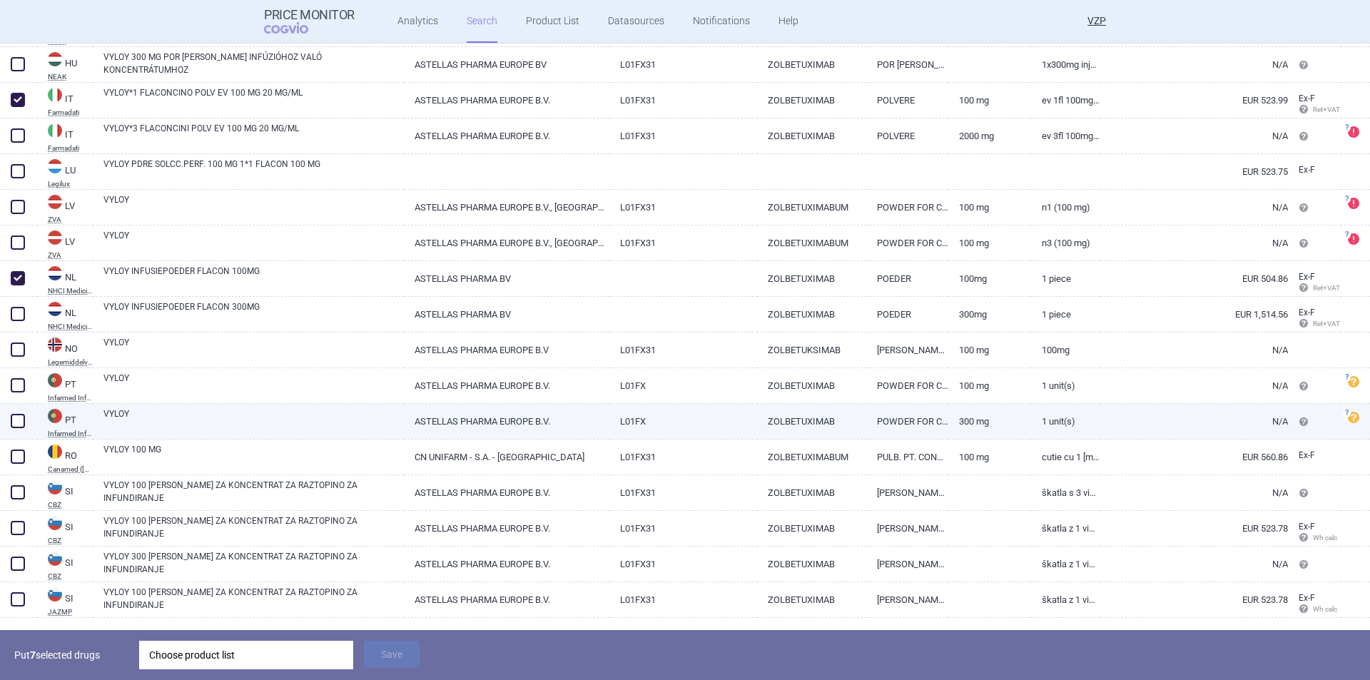
scroll to position [819, 0]
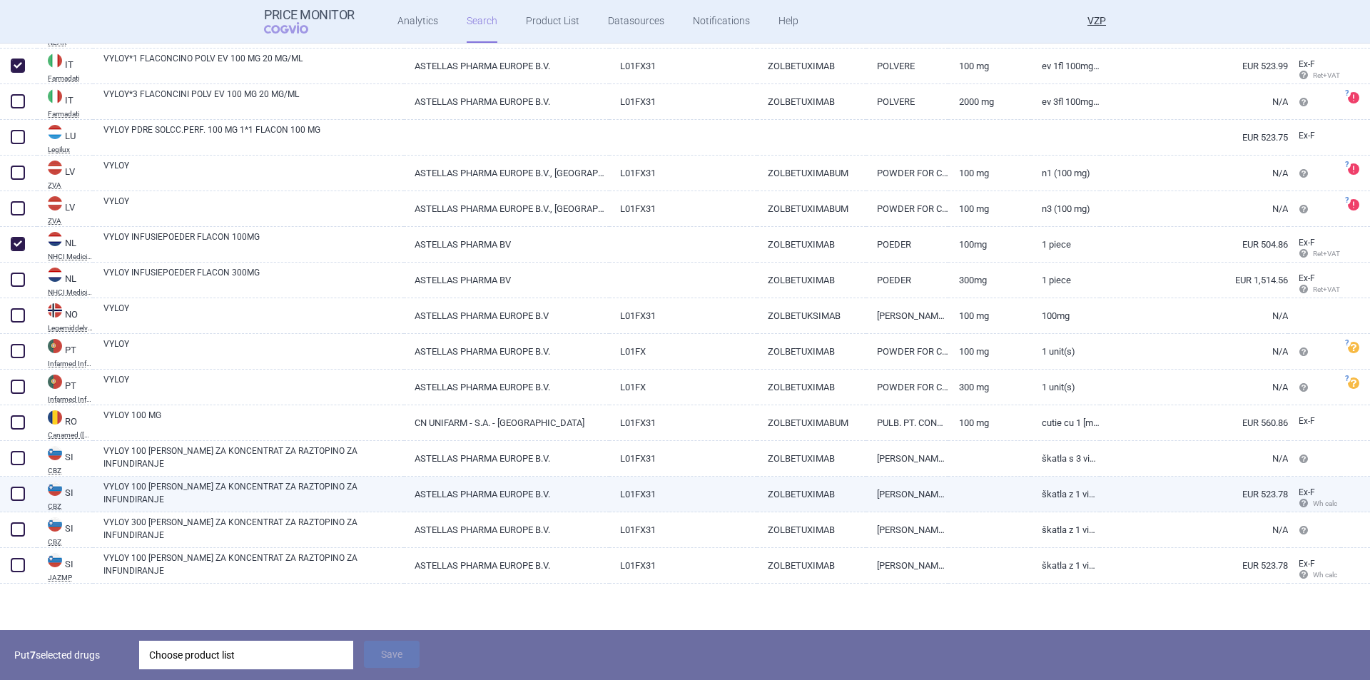
click at [14, 494] on span at bounding box center [18, 494] width 14 height 14
checkbox input "true"
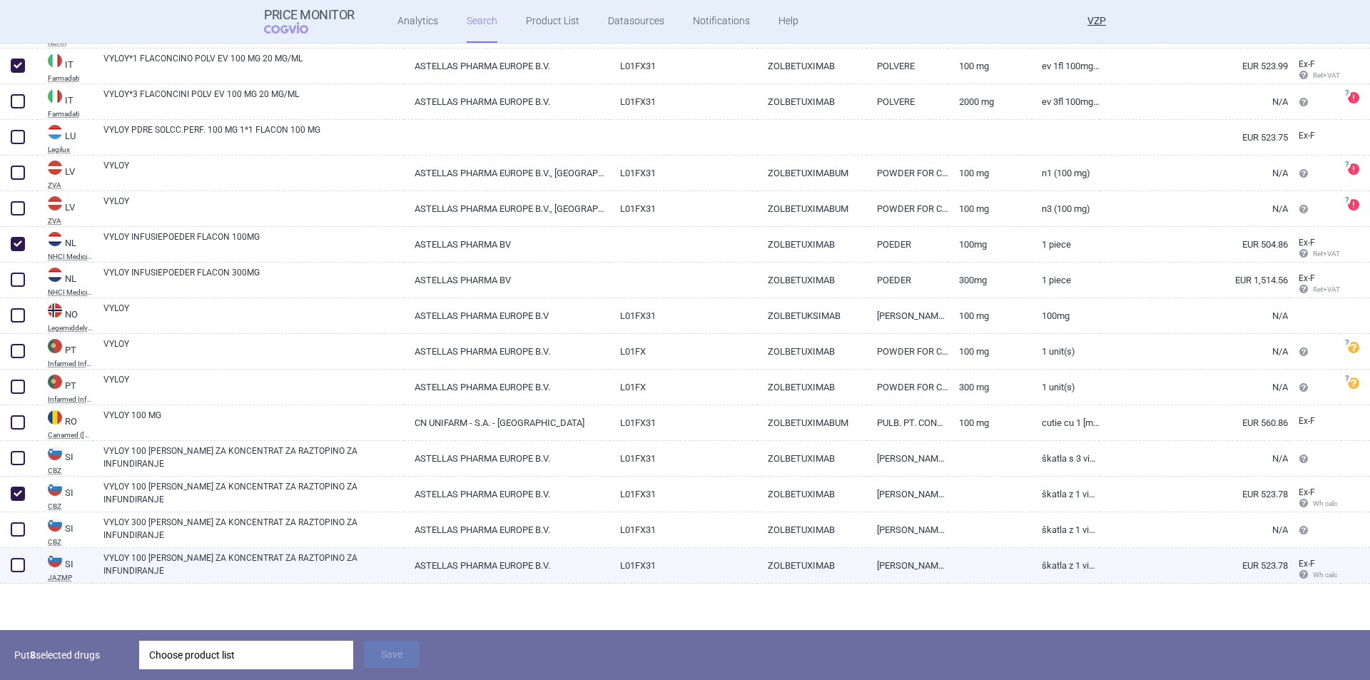
click at [11, 563] on span at bounding box center [18, 565] width 14 height 14
checkbox input "true"
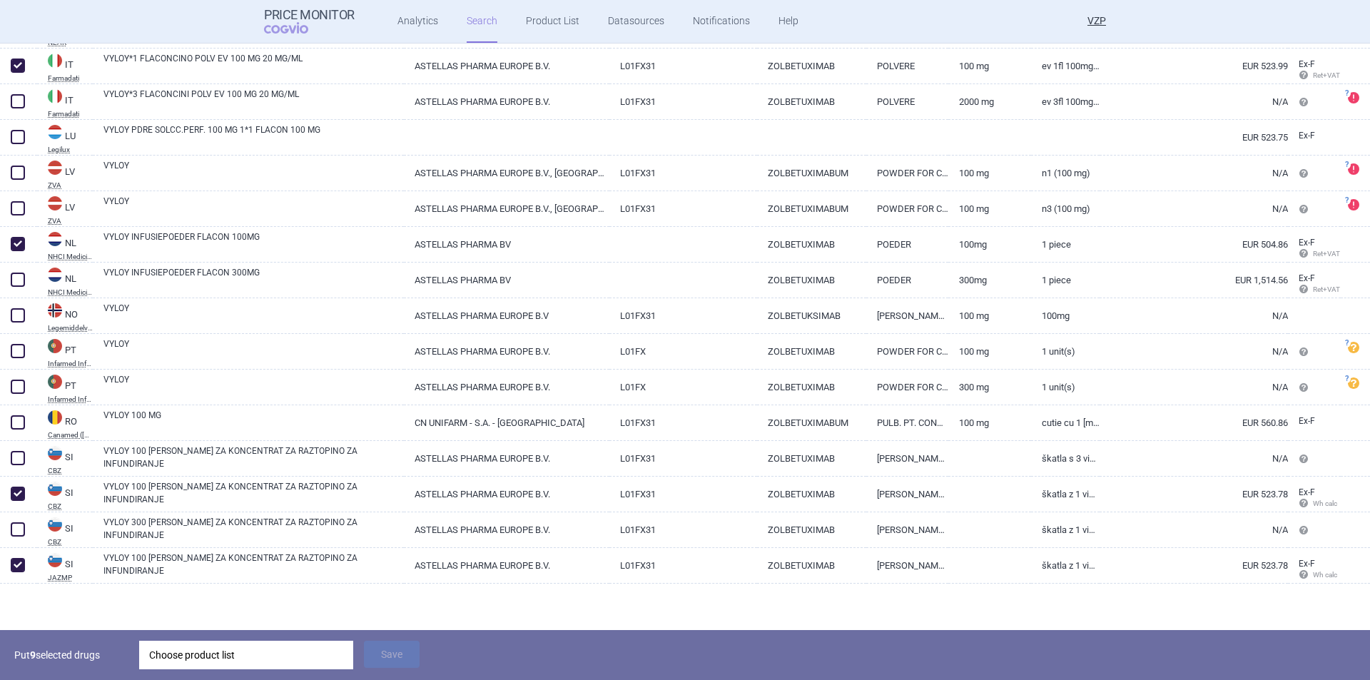
click at [225, 660] on div "Choose product list" at bounding box center [246, 655] width 194 height 29
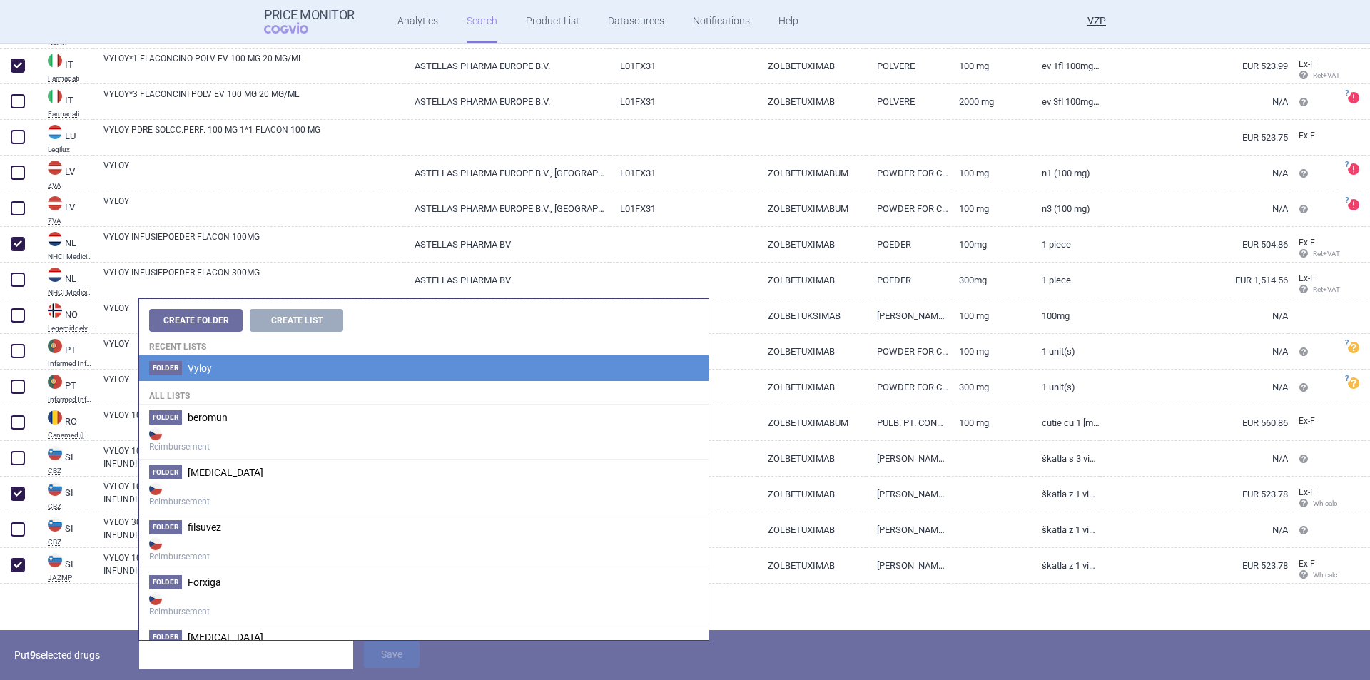
click at [201, 373] on span "Vyloy" at bounding box center [200, 368] width 24 height 11
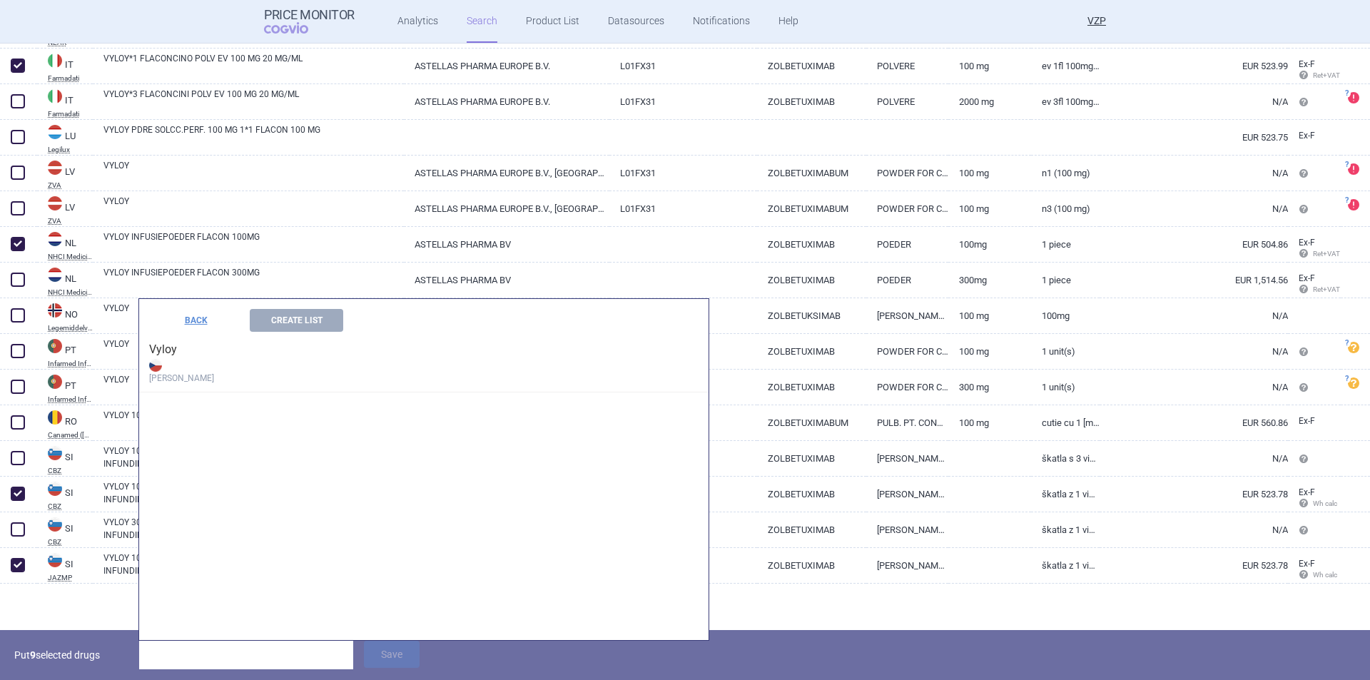
click at [158, 356] on h4 "Vyloy Max Price" at bounding box center [423, 362] width 569 height 61
click at [283, 325] on button "Create List" at bounding box center [296, 320] width 93 height 23
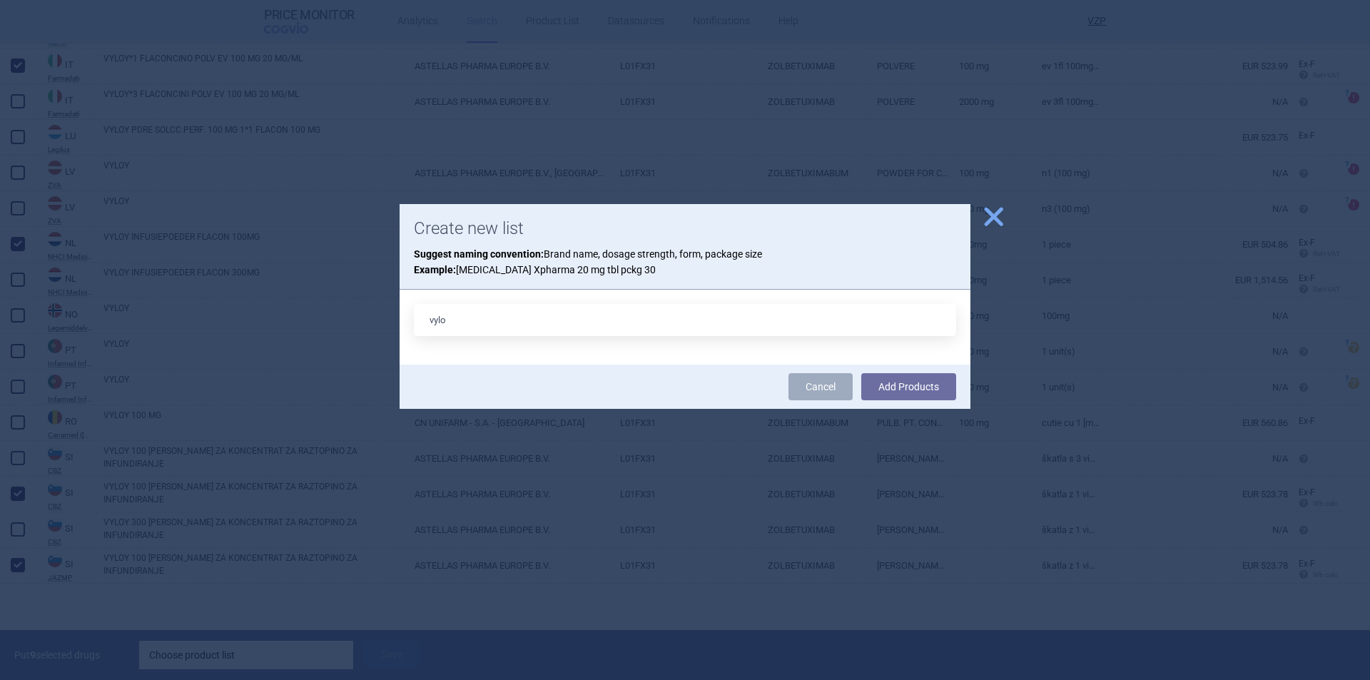
type input "Vyloy"
click at [898, 383] on button "Add Products" at bounding box center [908, 386] width 95 height 27
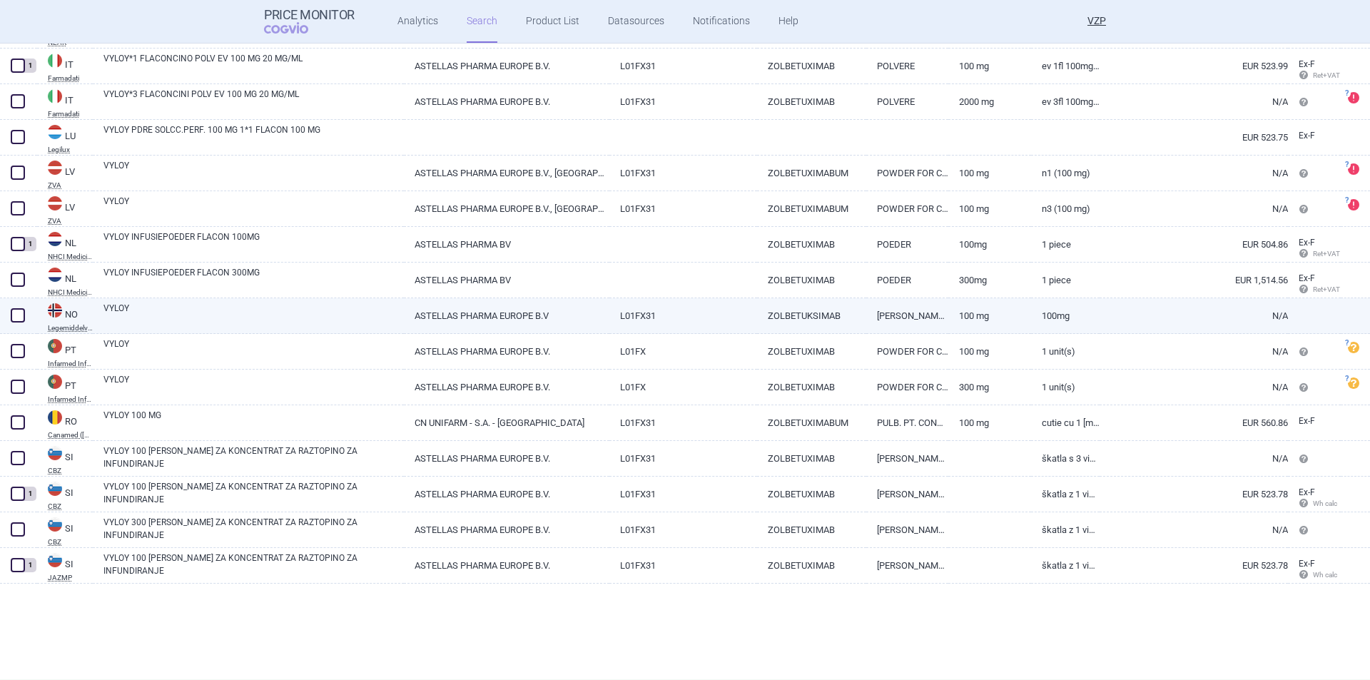
scroll to position [769, 0]
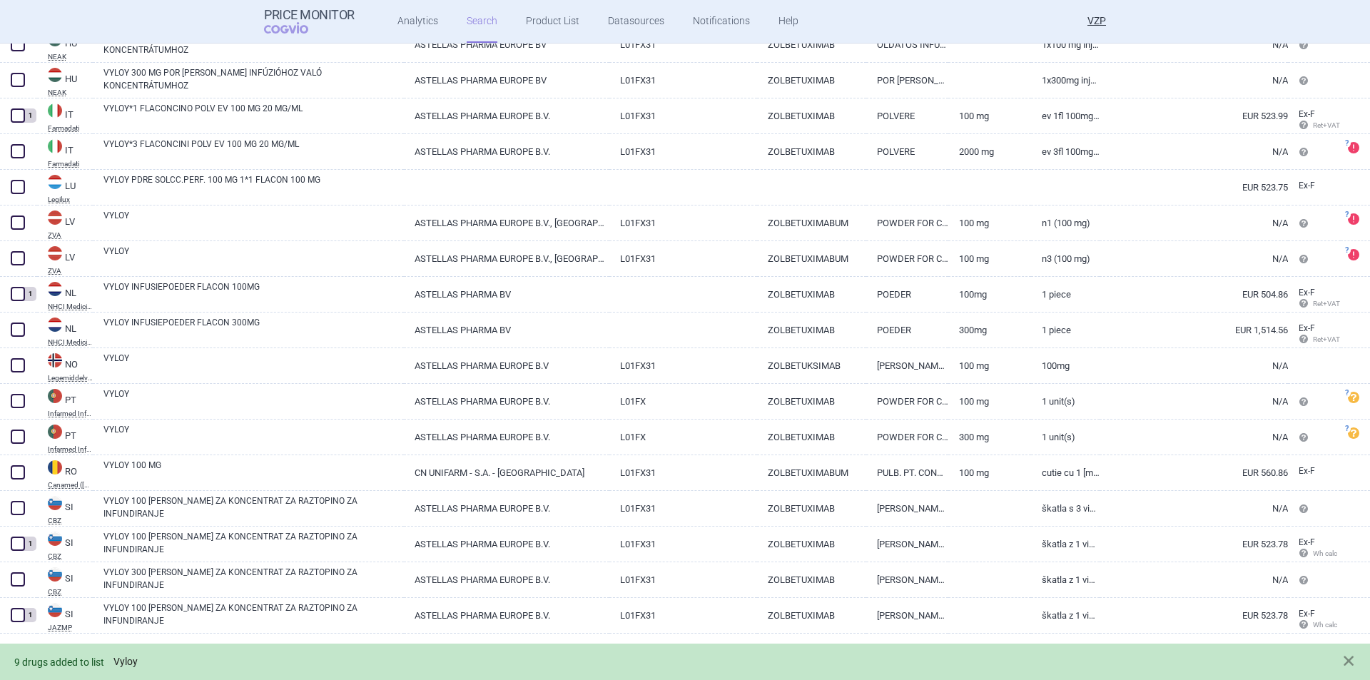
click at [123, 662] on link "Vyloy" at bounding box center [125, 662] width 24 height 12
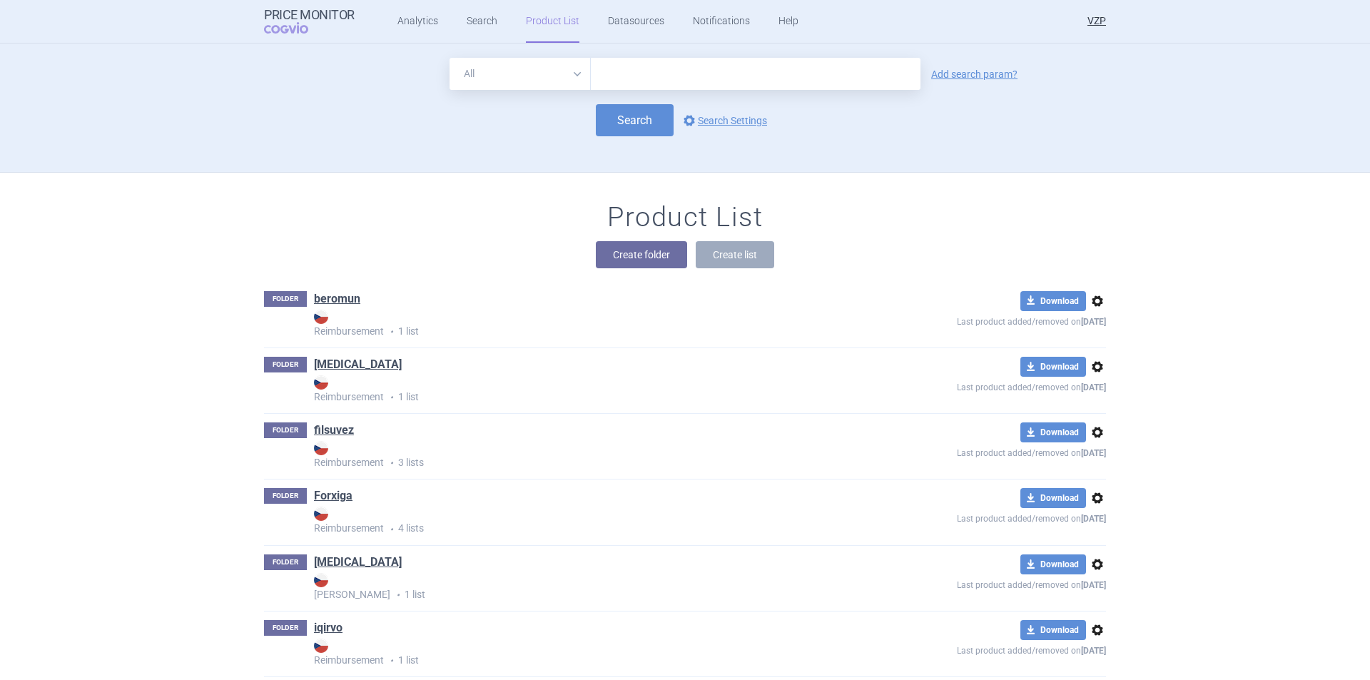
scroll to position [129, 0]
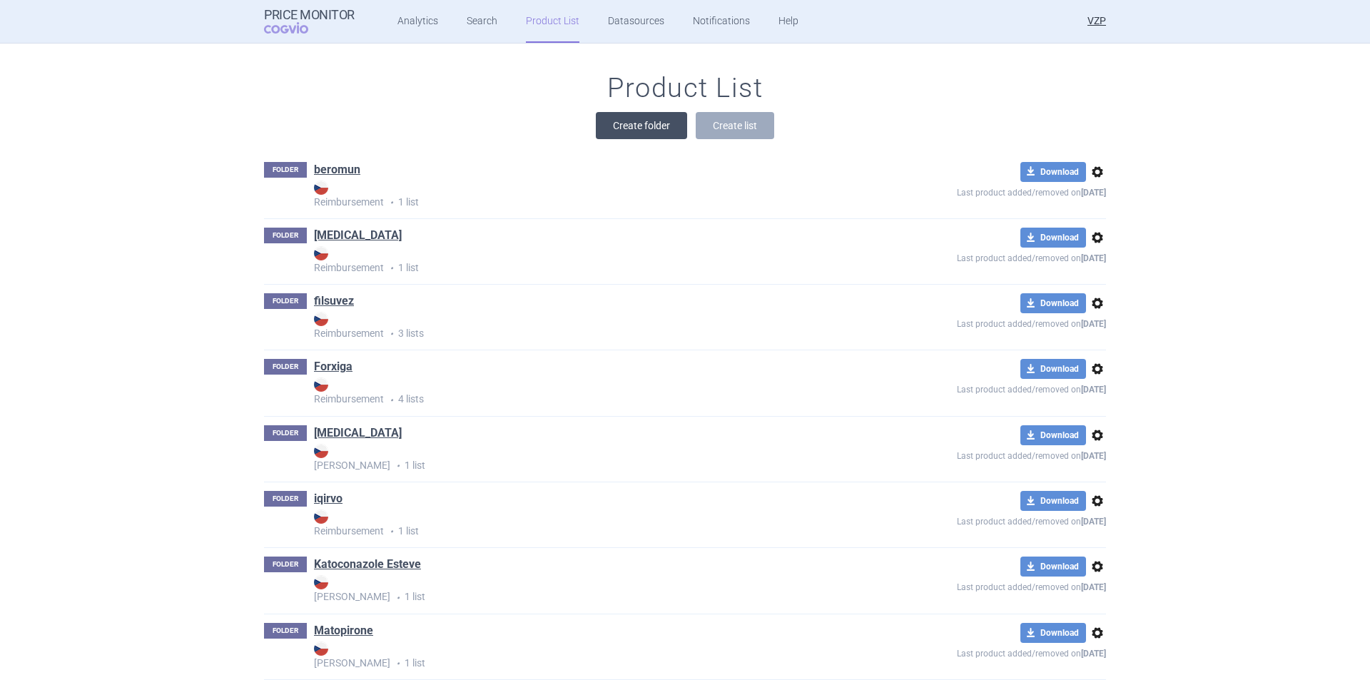
click at [644, 126] on button "Create folder" at bounding box center [641, 125] width 91 height 27
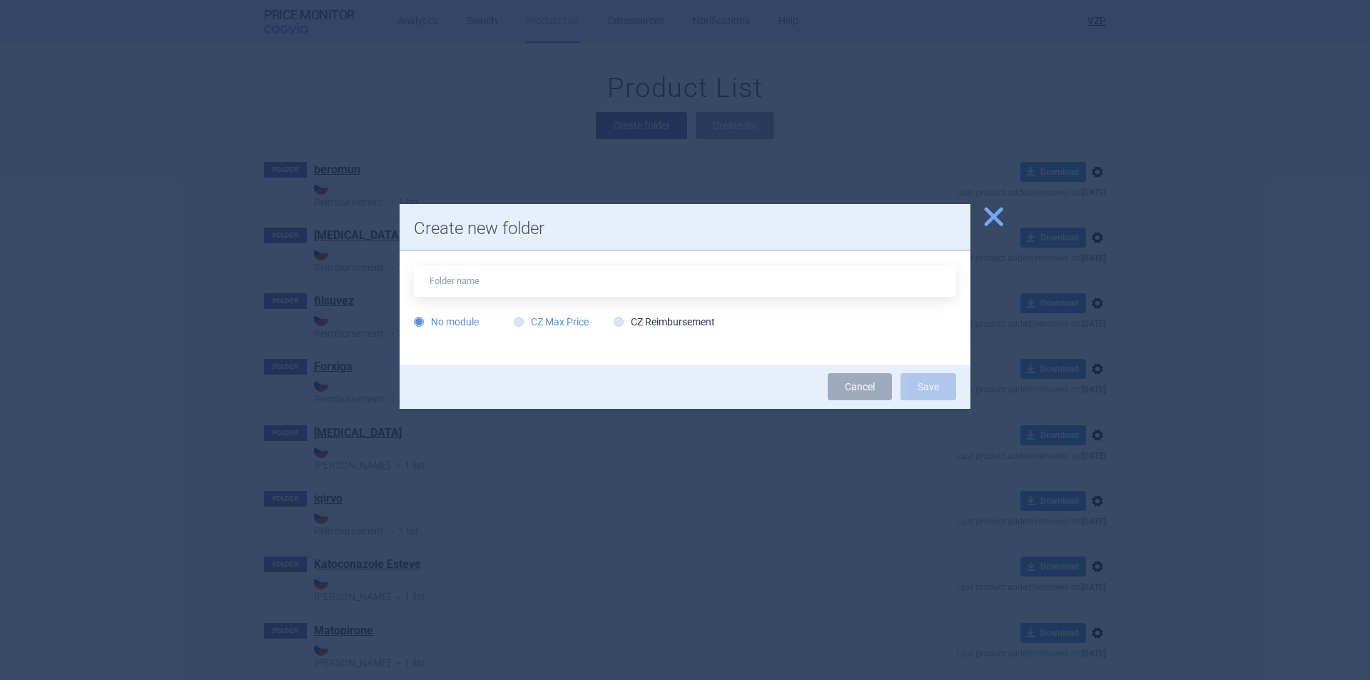
click at [572, 318] on label "CZ Max Price" at bounding box center [551, 322] width 75 height 14
click at [529, 318] on input "CZ Max Price" at bounding box center [522, 322] width 14 height 14
radio input "true"
click at [552, 288] on input "text" at bounding box center [685, 281] width 542 height 32
type input "Vyloy"
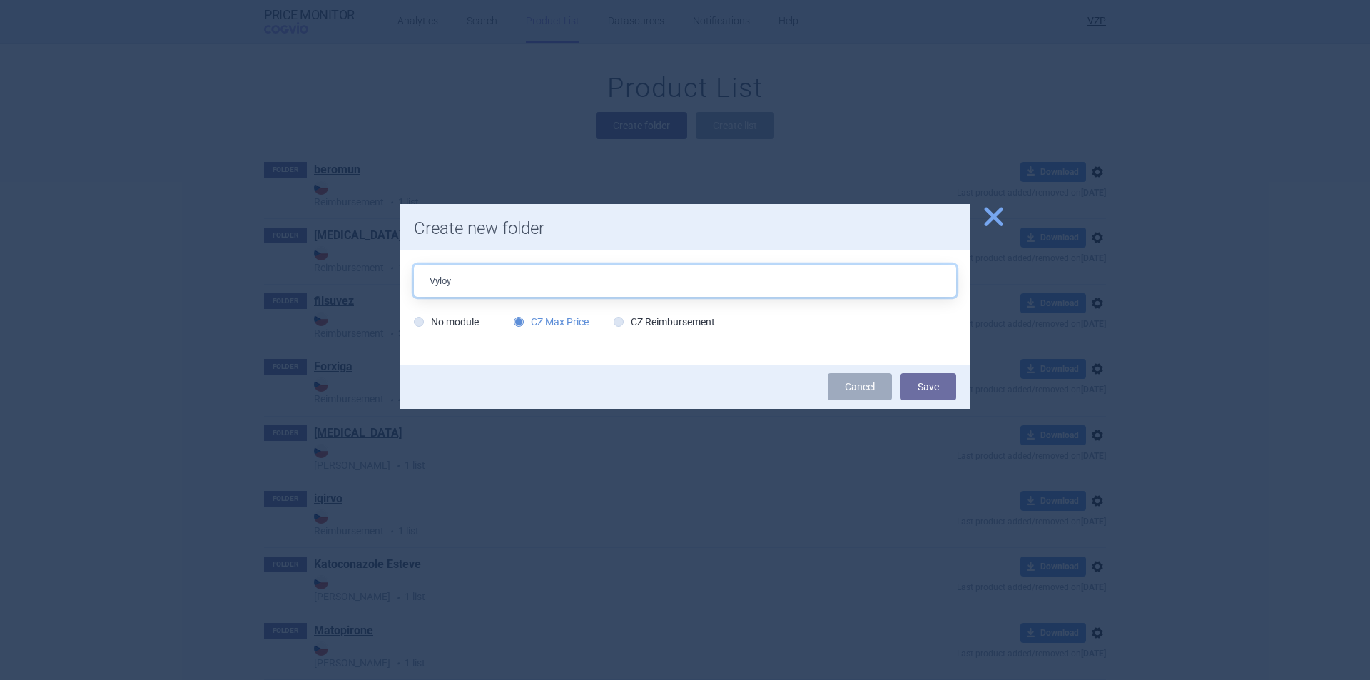
click at [901, 373] on button "Save" at bounding box center [929, 386] width 56 height 27
